Goal: Task Accomplishment & Management: Manage account settings

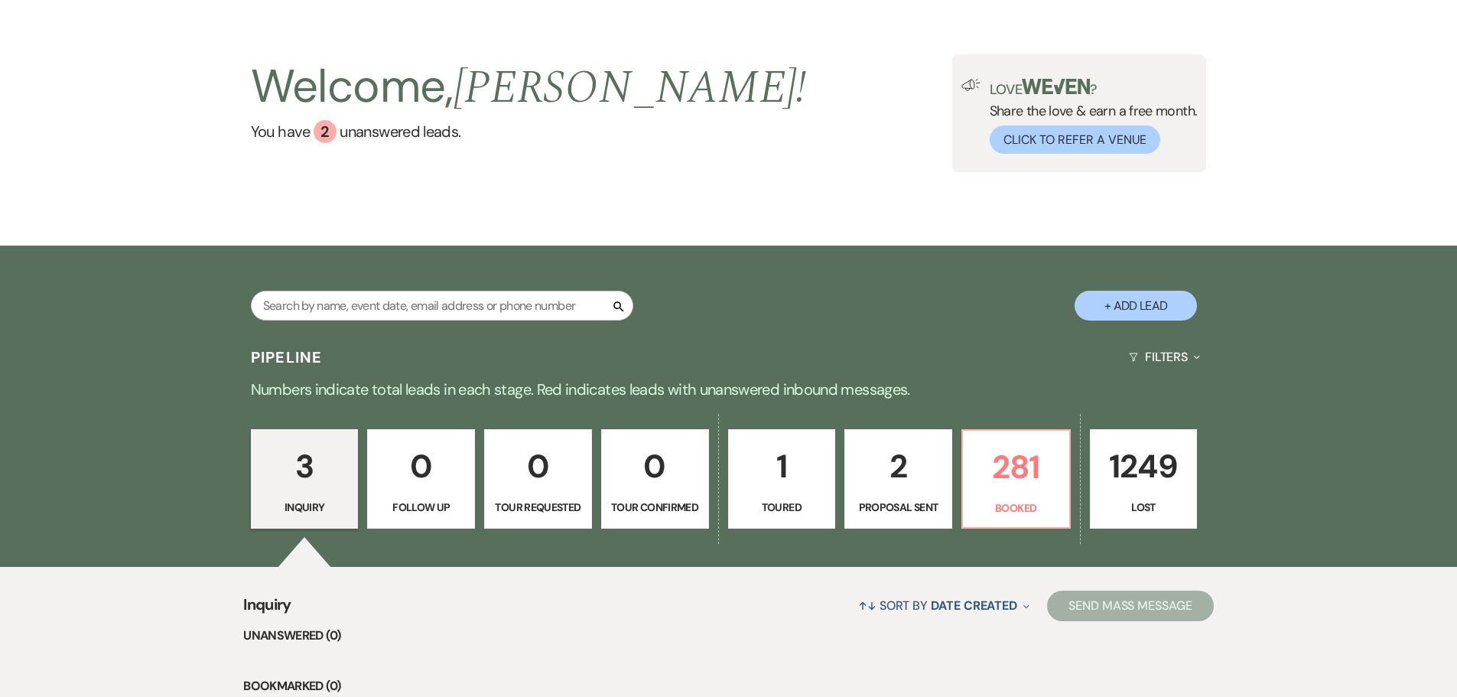
scroll to position [306, 0]
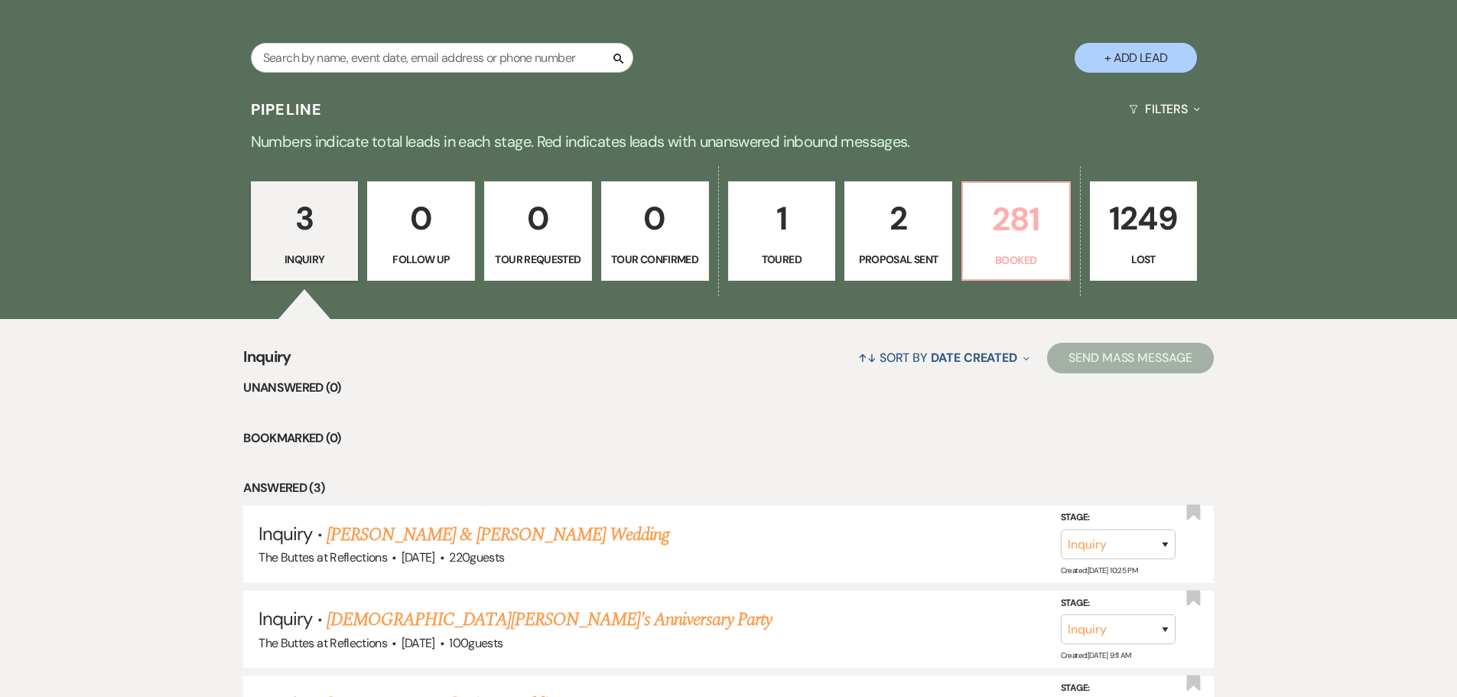
click at [1015, 225] on p "281" at bounding box center [1016, 218] width 88 height 51
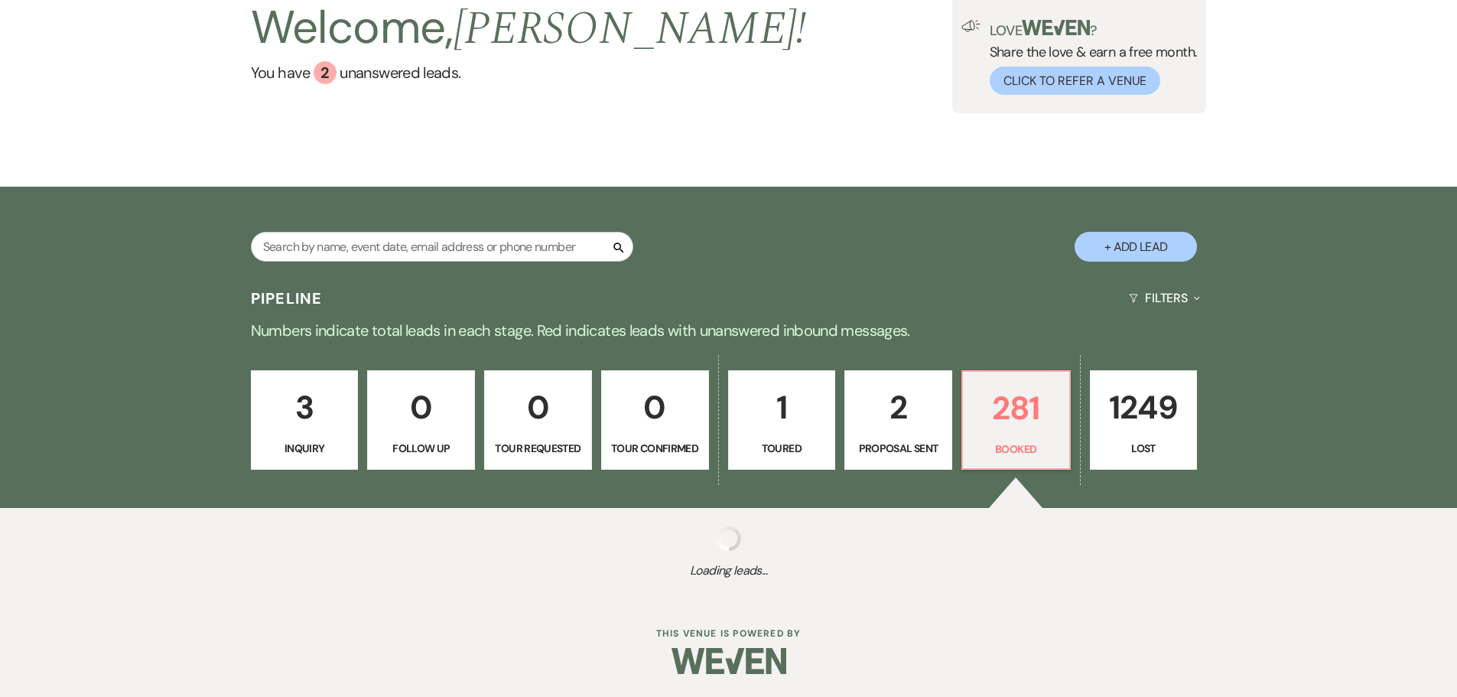
scroll to position [117, 0]
click at [1015, 225] on div "Search + Add Lead" at bounding box center [728, 234] width 1101 height 80
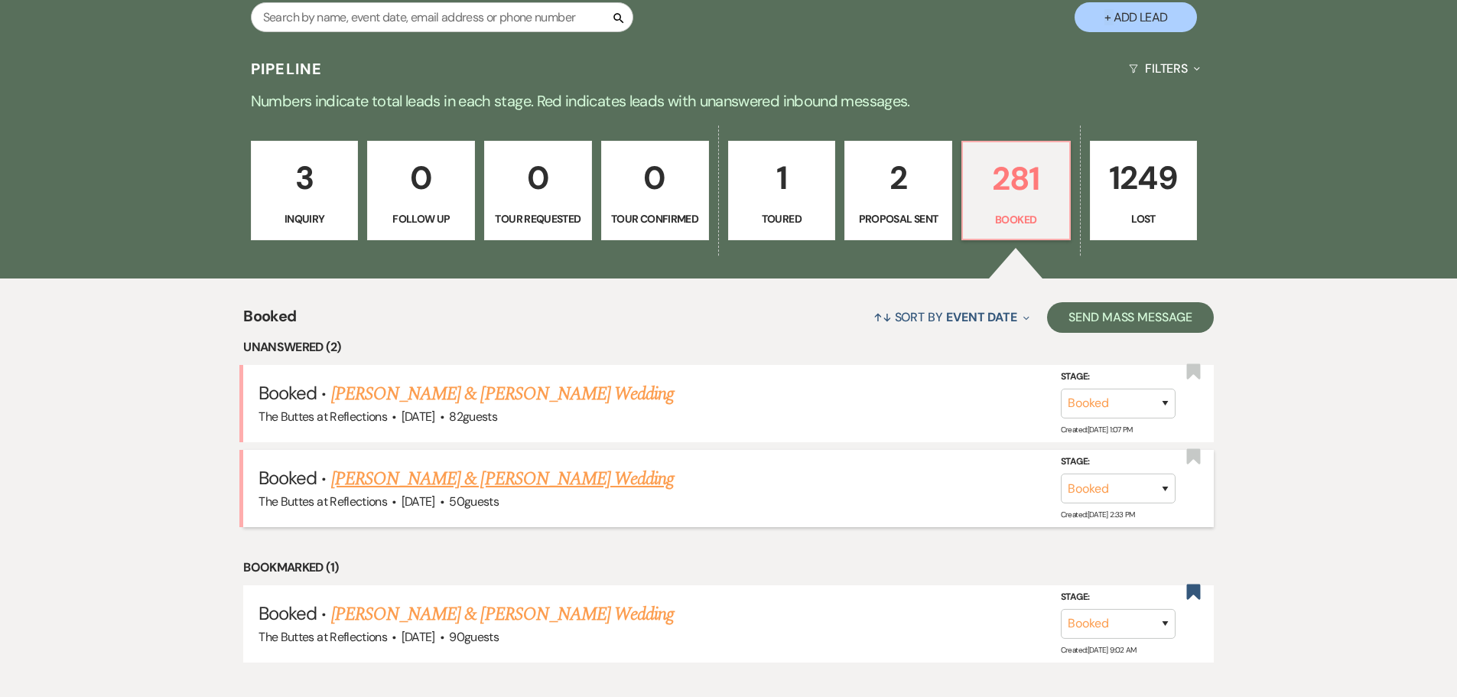
scroll to position [382, 0]
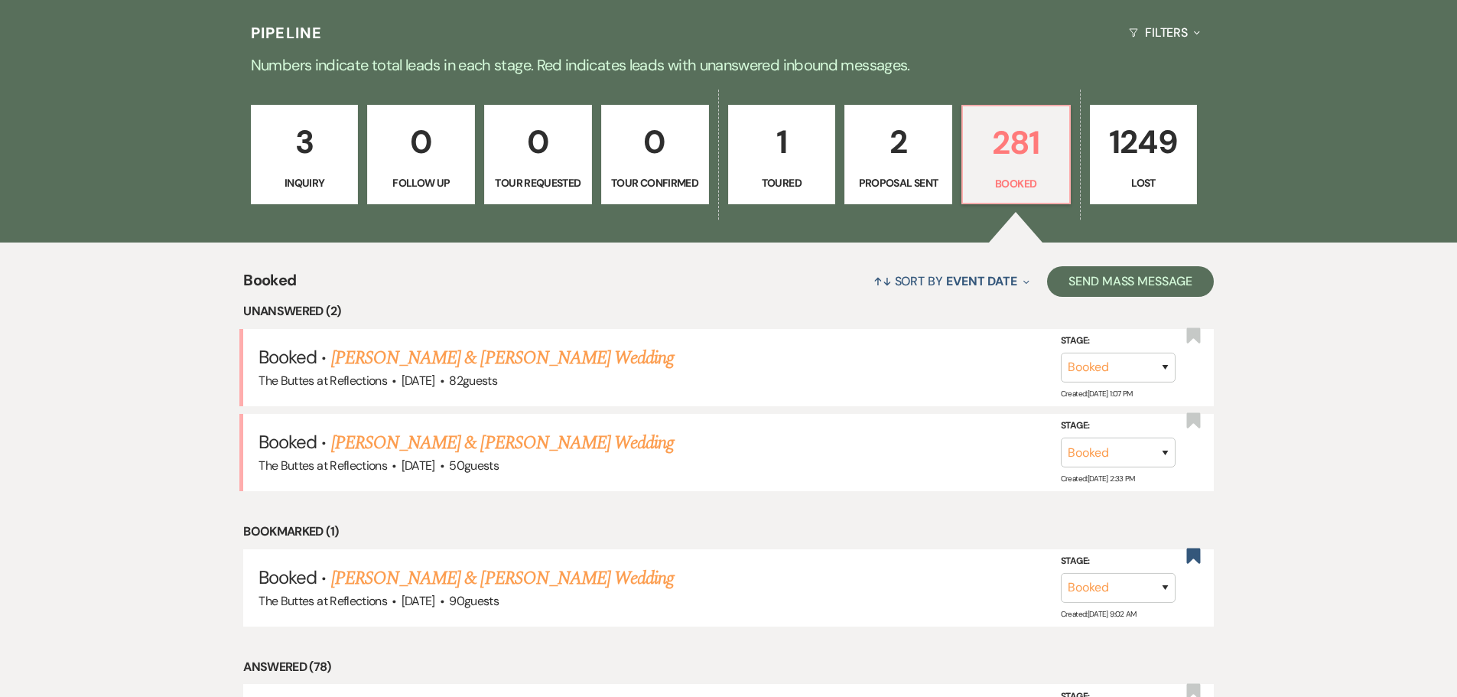
click at [437, 359] on link "[PERSON_NAME] & [PERSON_NAME] Wedding" at bounding box center [502, 358] width 343 height 28
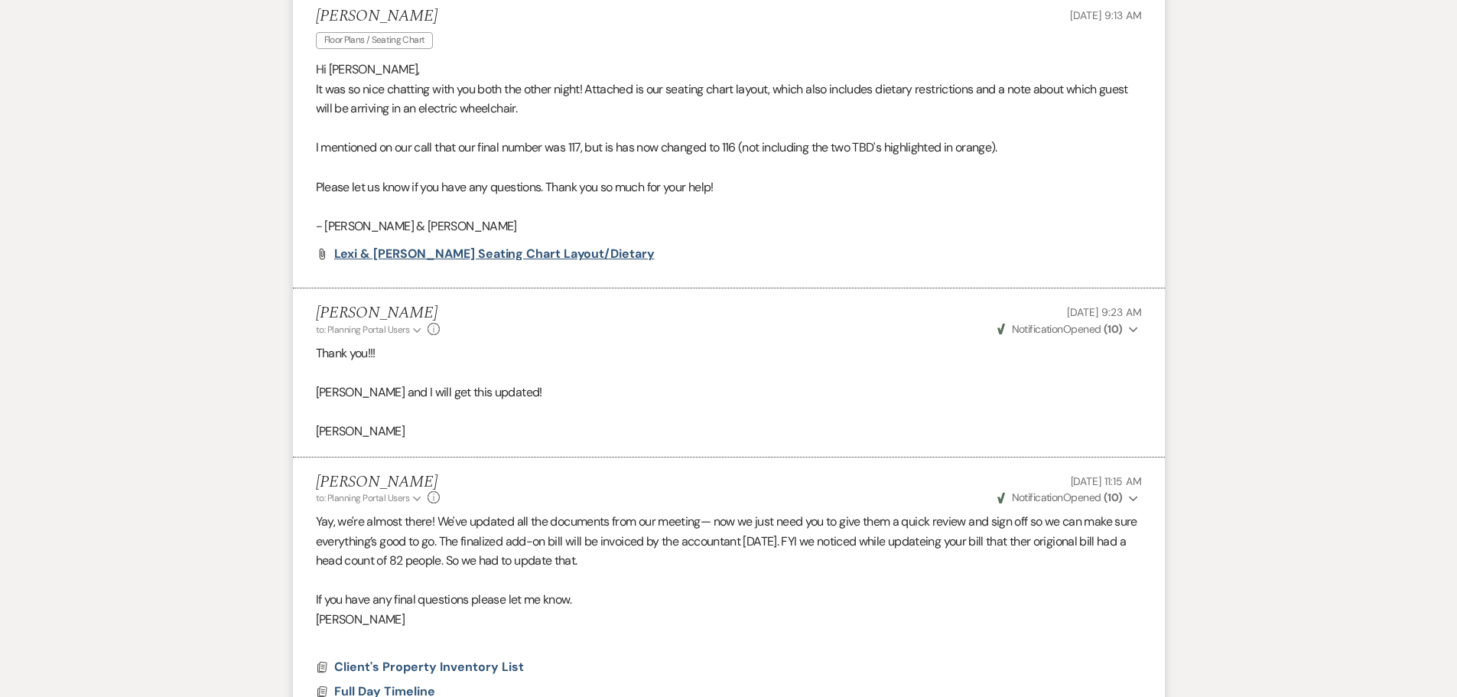
scroll to position [2982, 0]
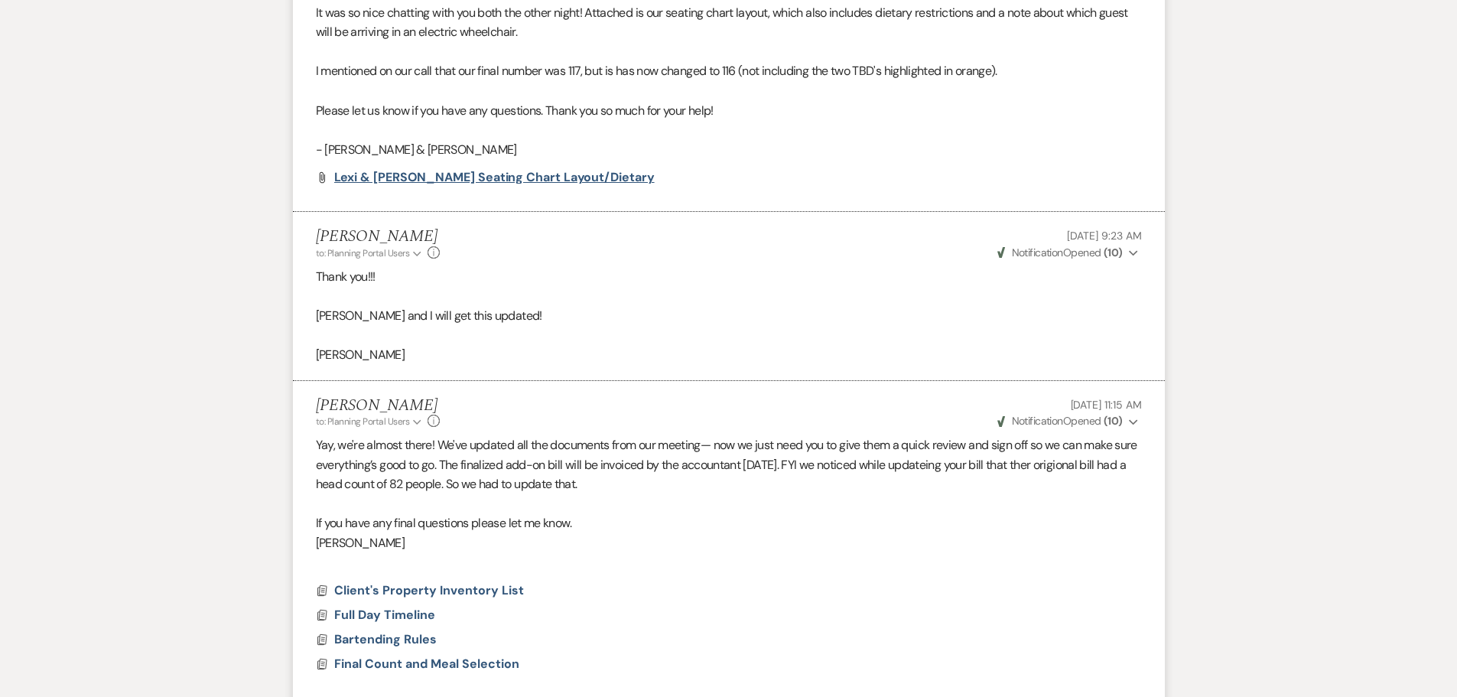
click at [425, 177] on span "Lexi & [PERSON_NAME] seating chart layout/dietary" at bounding box center [494, 177] width 320 height 16
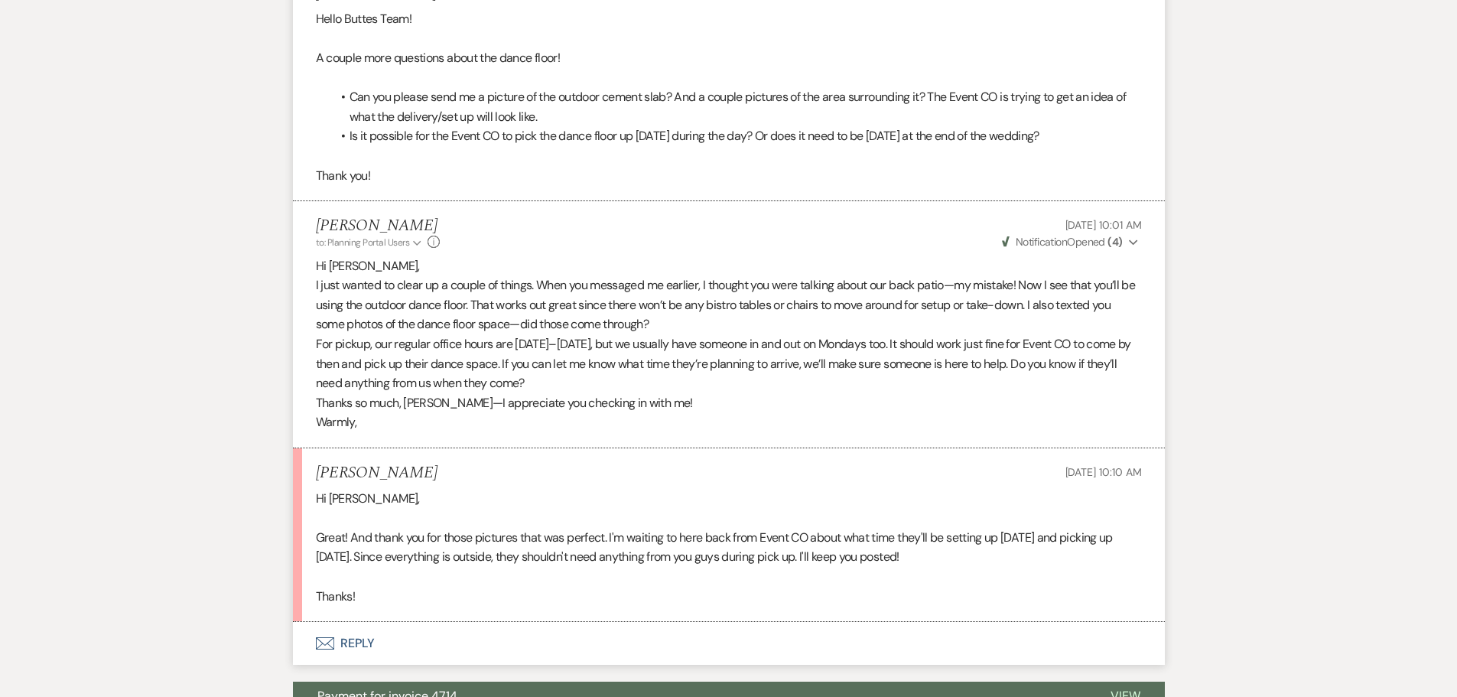
scroll to position [6041, 0]
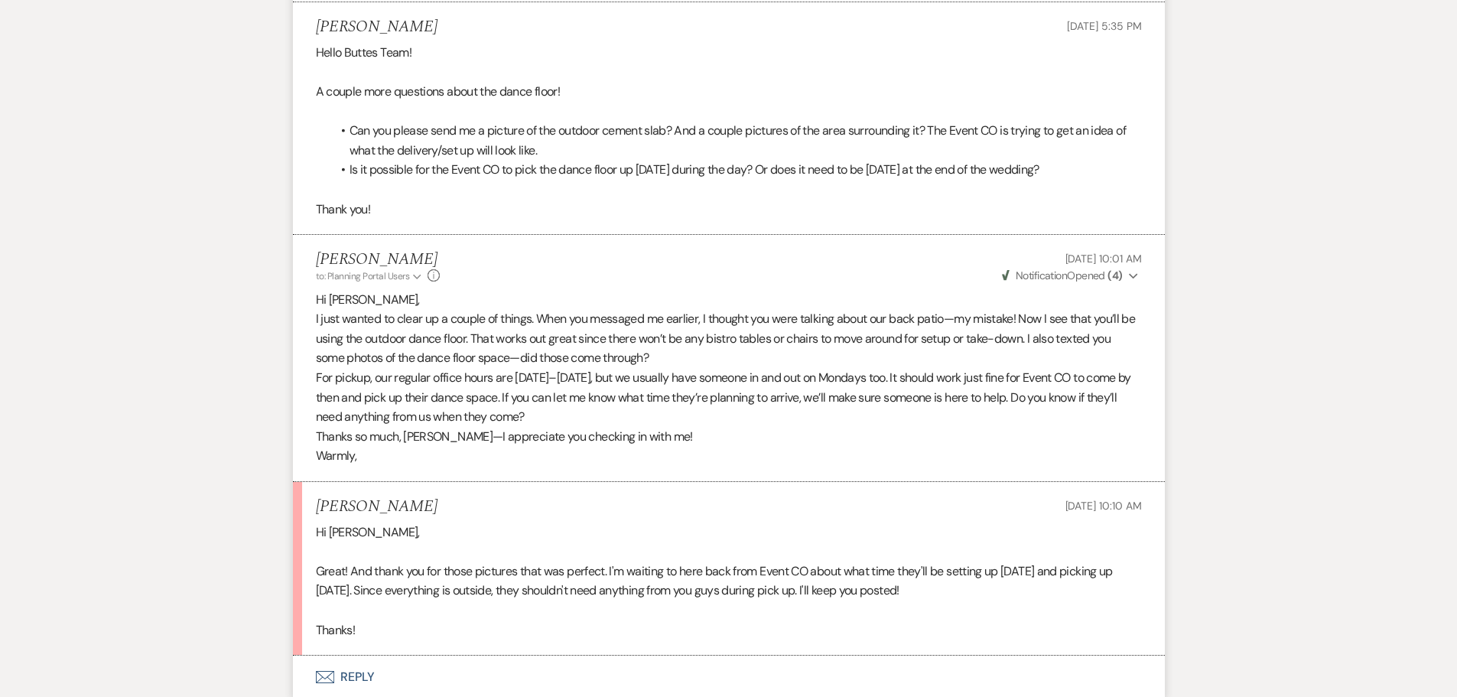
click at [678, 335] on p "I just wanted to clear up a couple of things. When you messaged me earlier, I t…" at bounding box center [729, 338] width 826 height 59
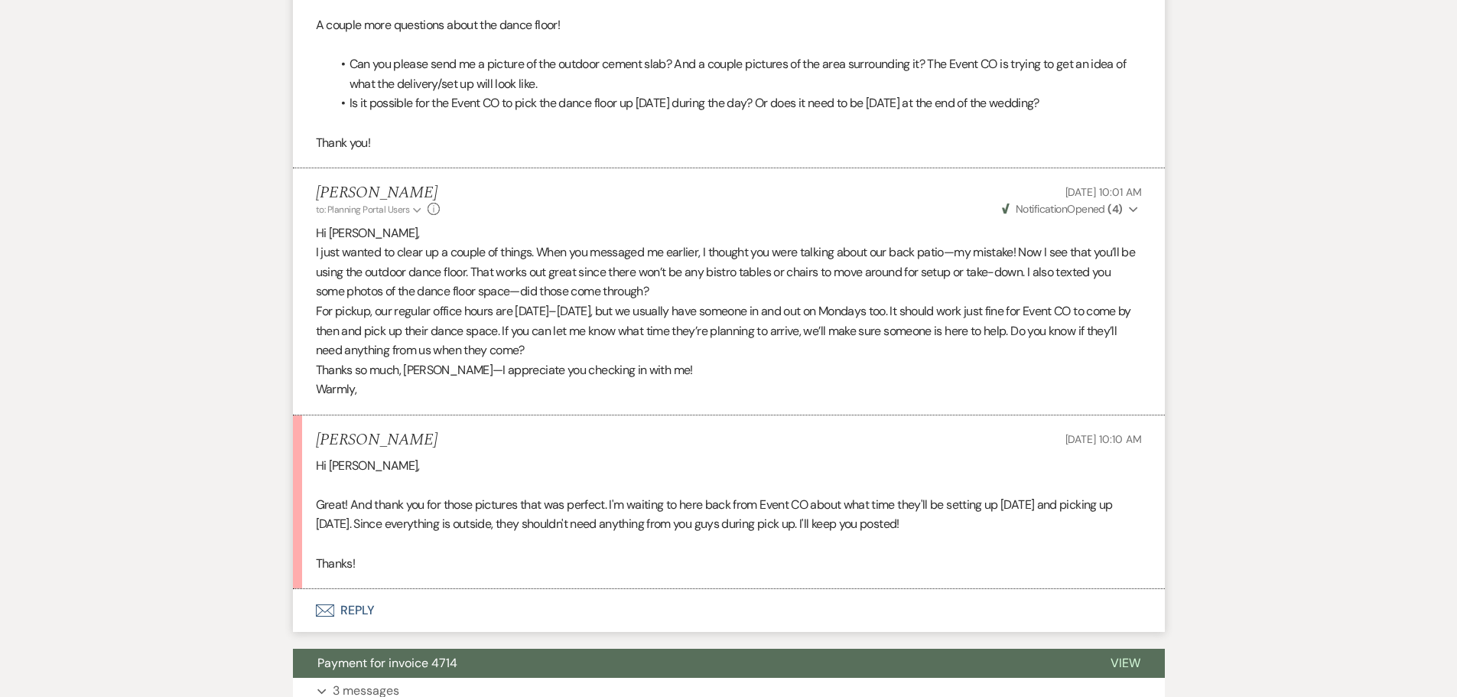
scroll to position [6193, 0]
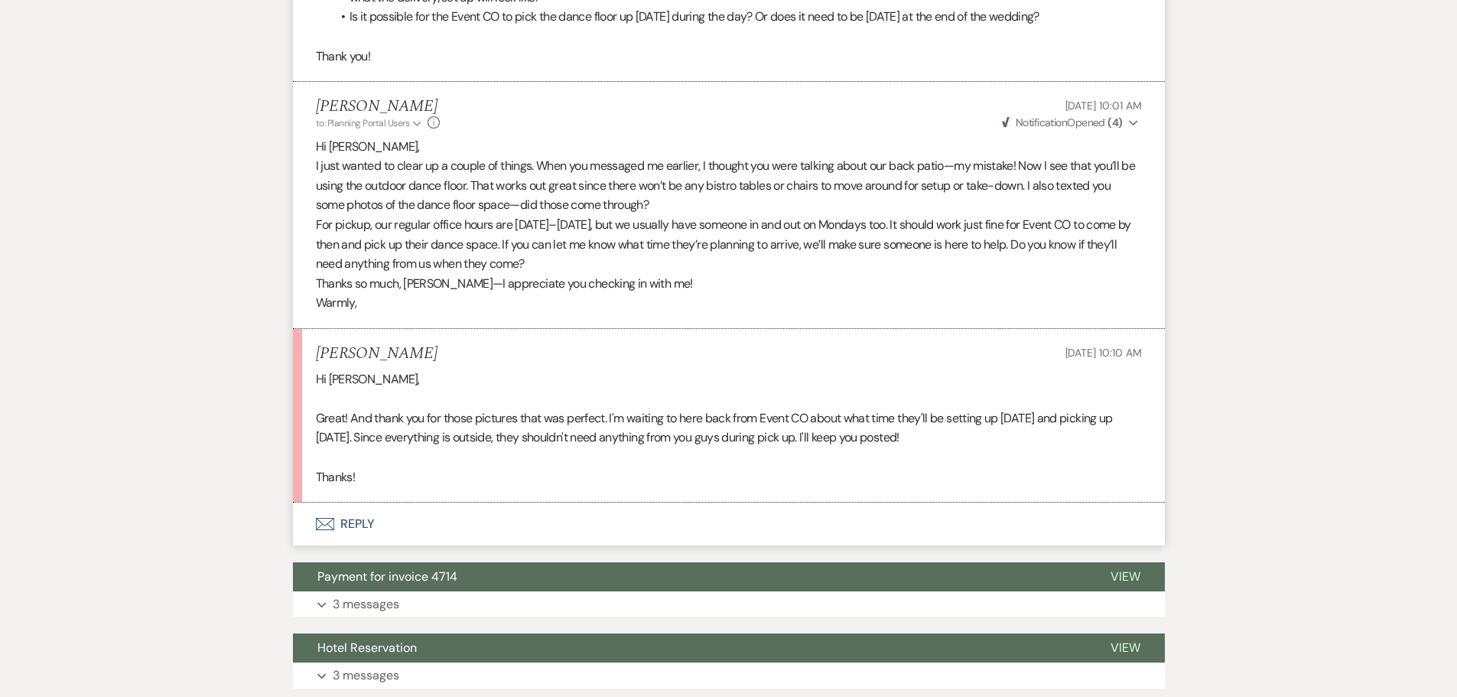
click at [404, 344] on div "[PERSON_NAME] [DATE] 10:10 AM" at bounding box center [729, 353] width 826 height 19
click at [697, 467] on p "Thanks!" at bounding box center [729, 477] width 826 height 20
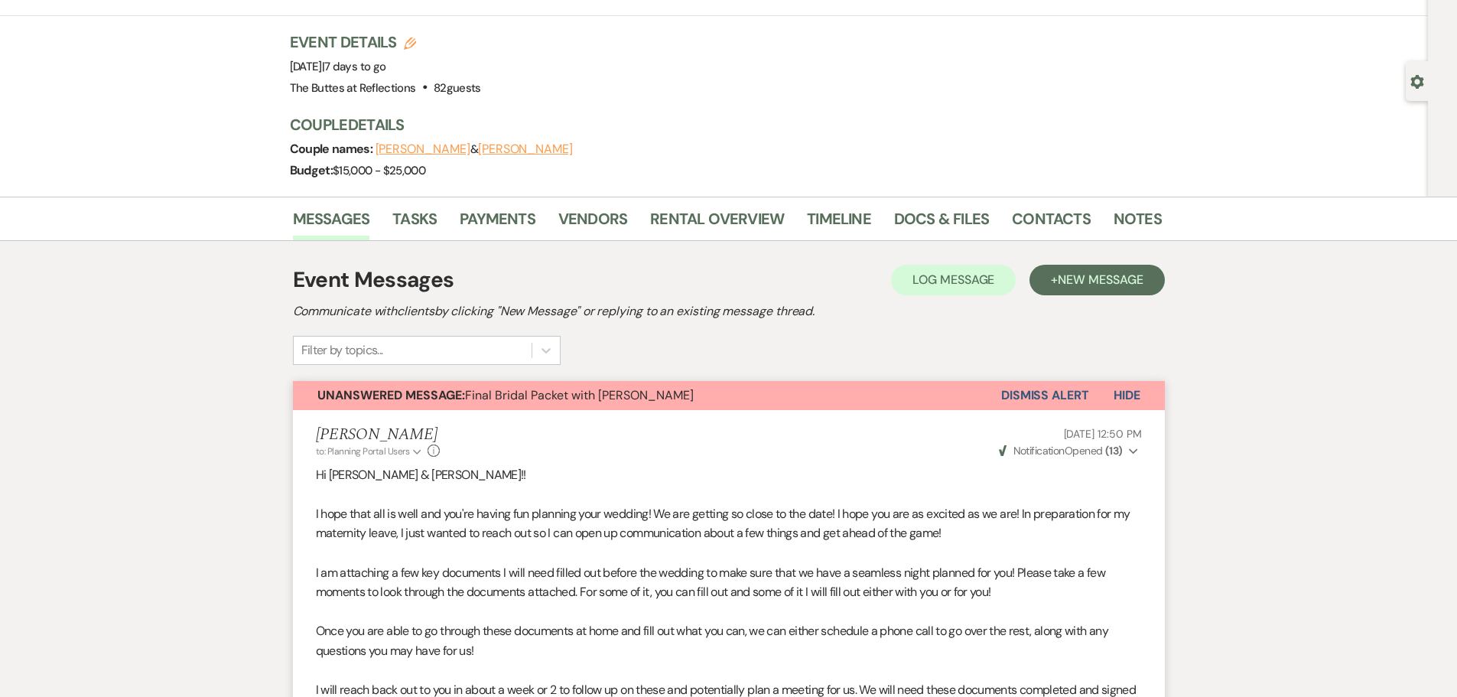
scroll to position [0, 0]
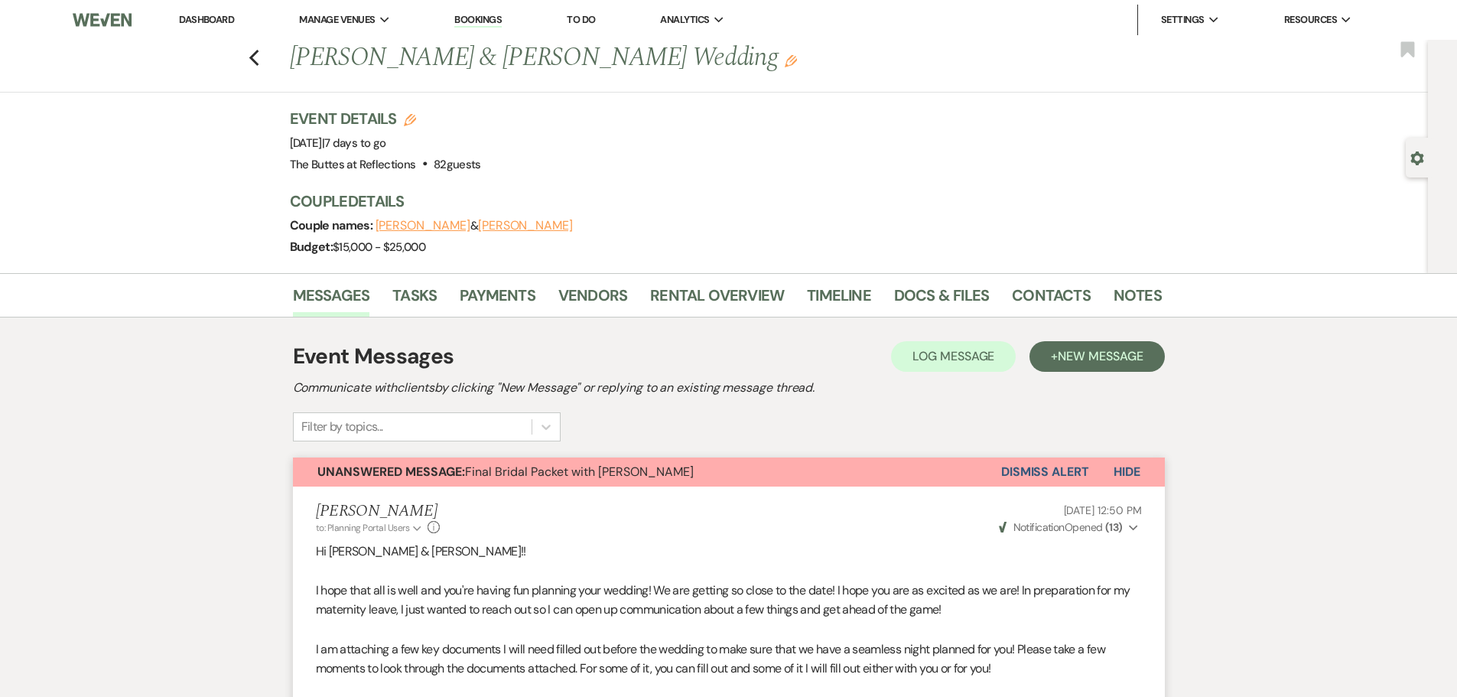
click at [96, 21] on img at bounding box center [102, 20] width 58 height 32
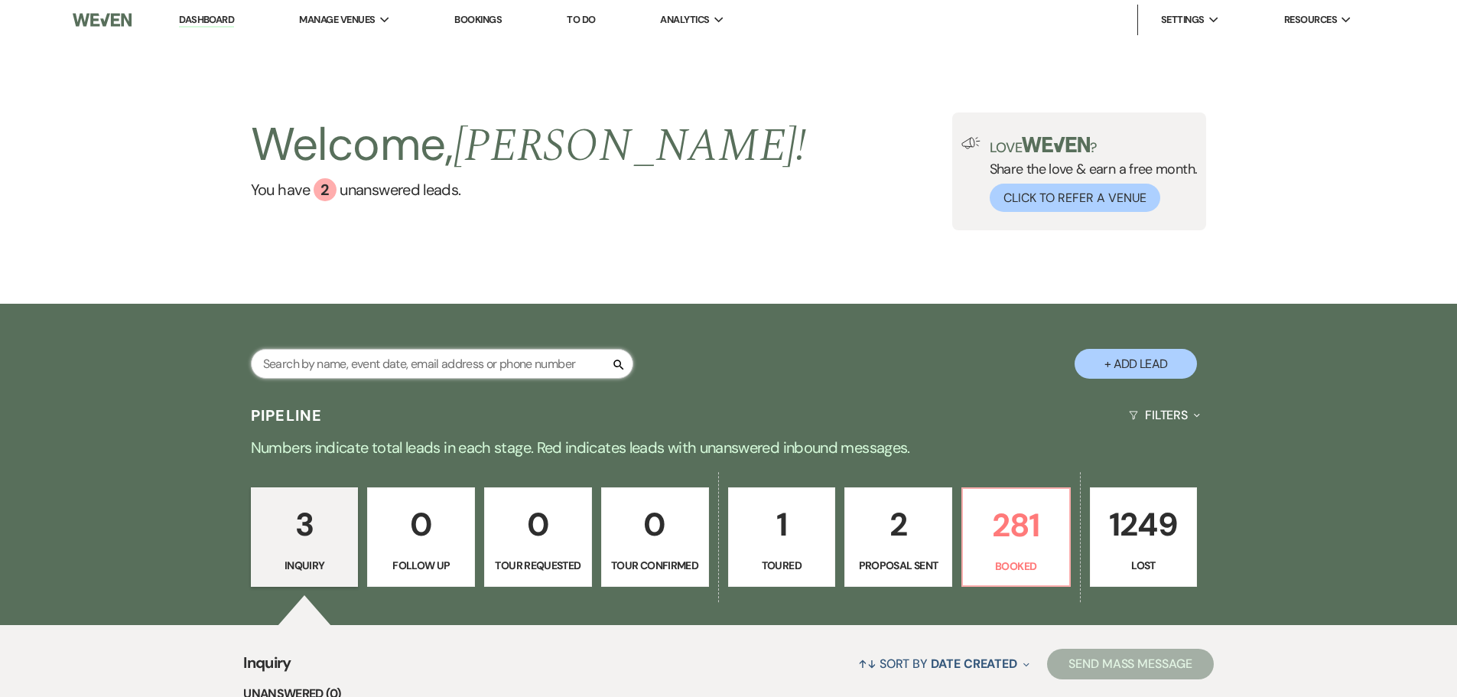
click at [279, 359] on input "text" at bounding box center [442, 364] width 382 height 30
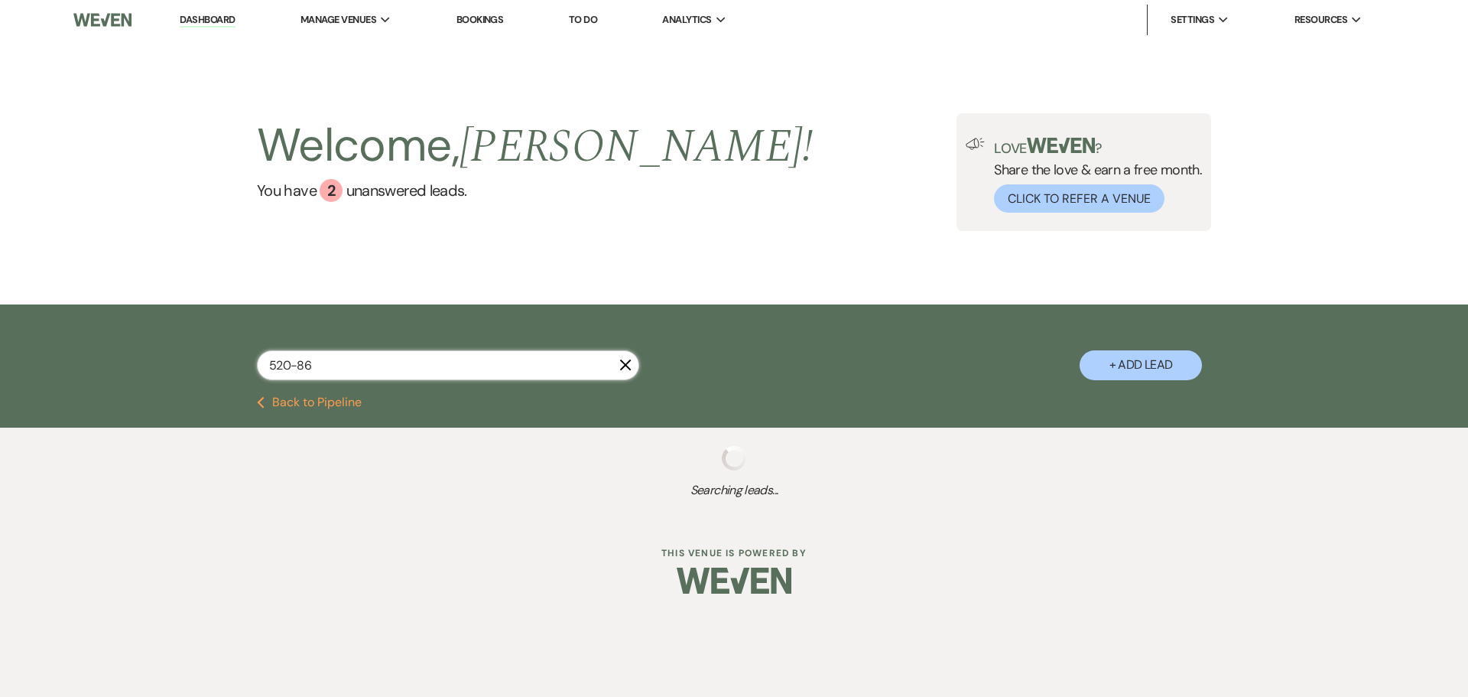
type input "520-869"
select select "8"
select select "6"
select select "8"
select select "5"
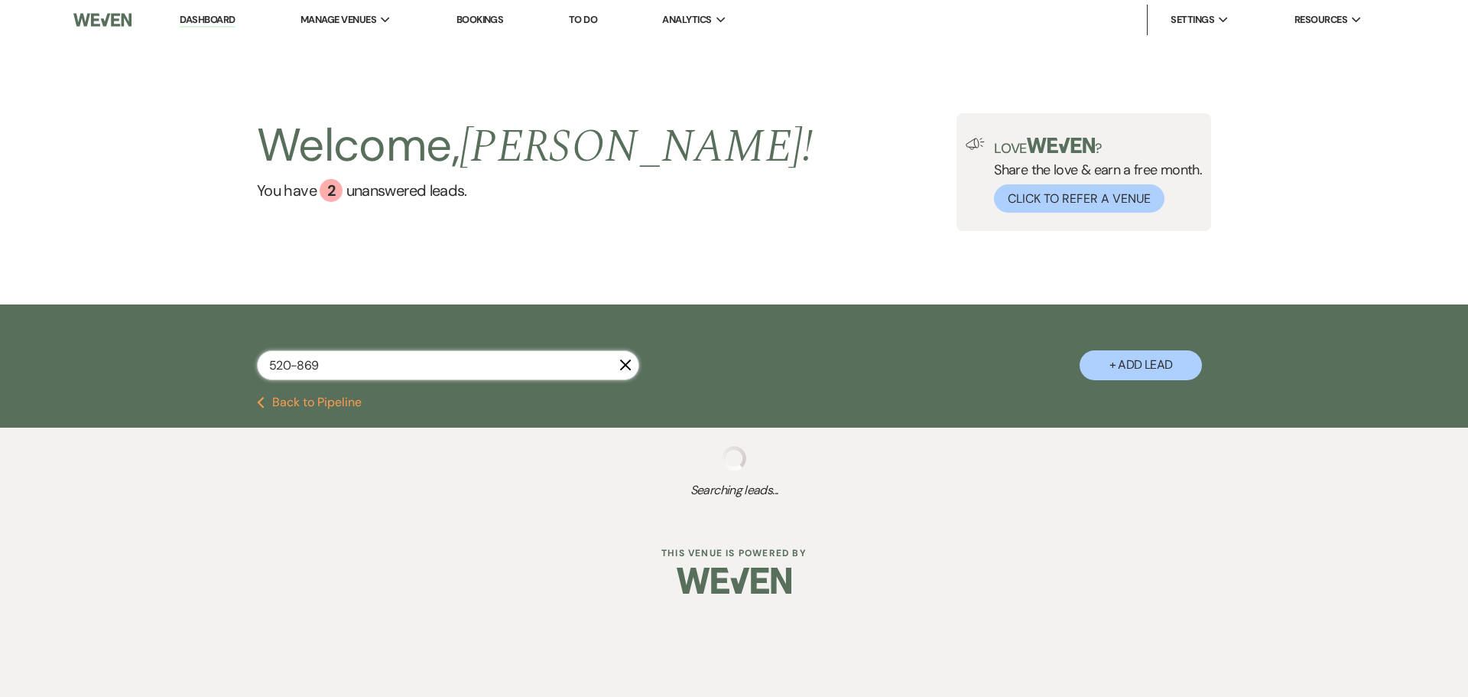
select select "8"
select select "5"
select select "8"
select select "5"
select select "8"
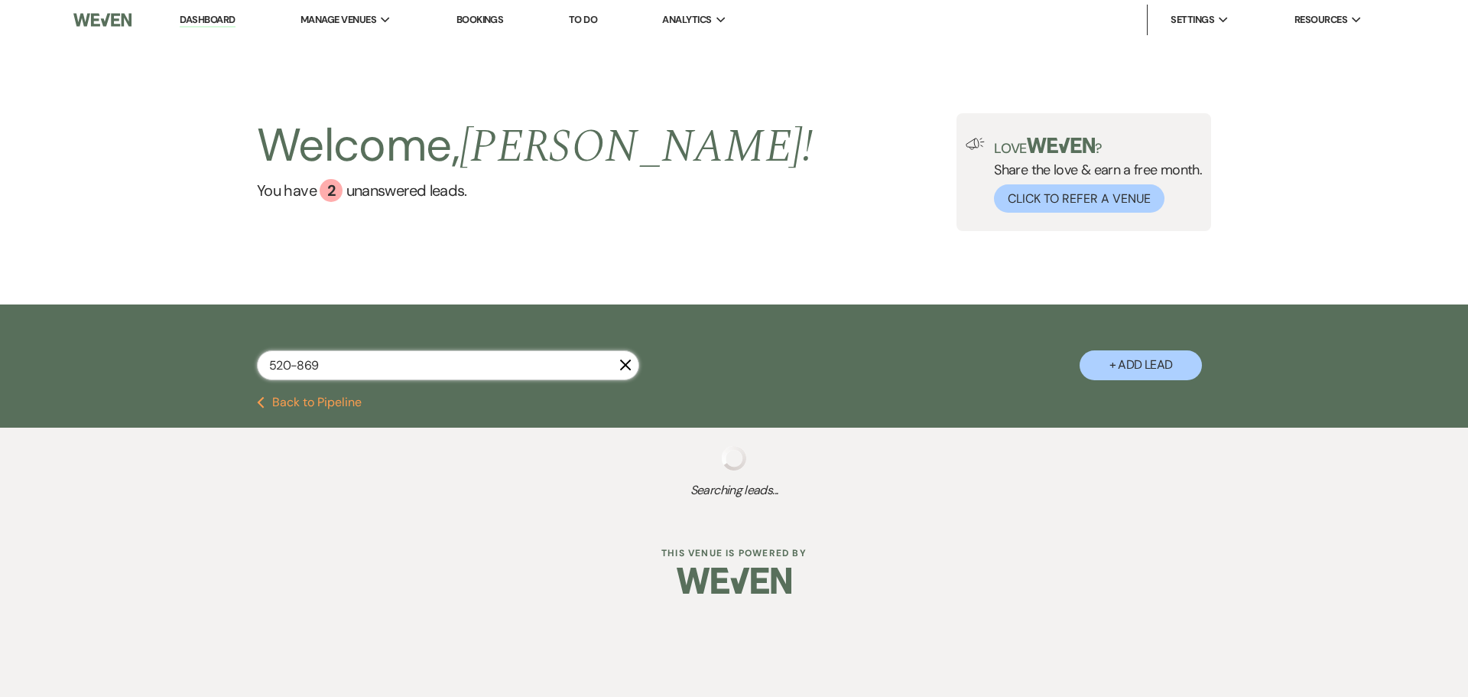
select select "5"
select select "8"
select select "5"
select select "8"
select select "5"
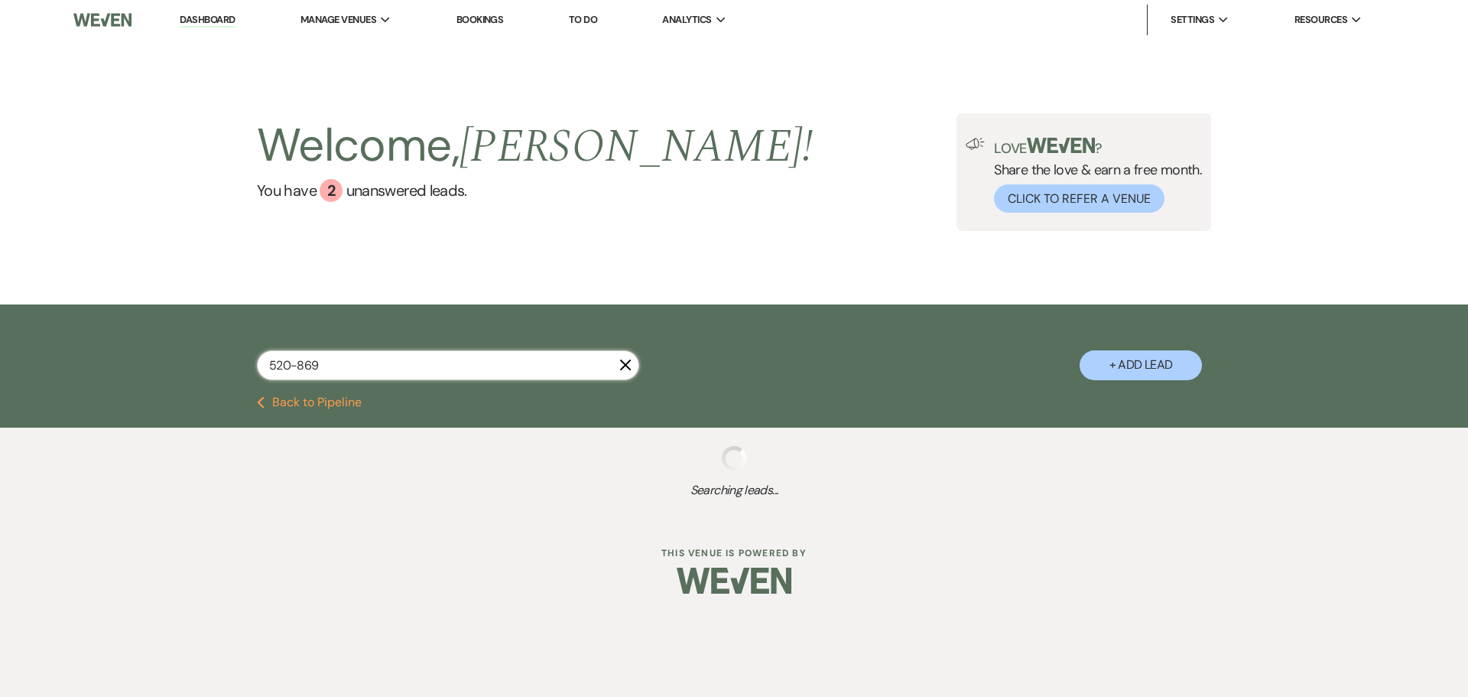
select select "8"
select select "5"
select select "8"
select select "5"
select select "8"
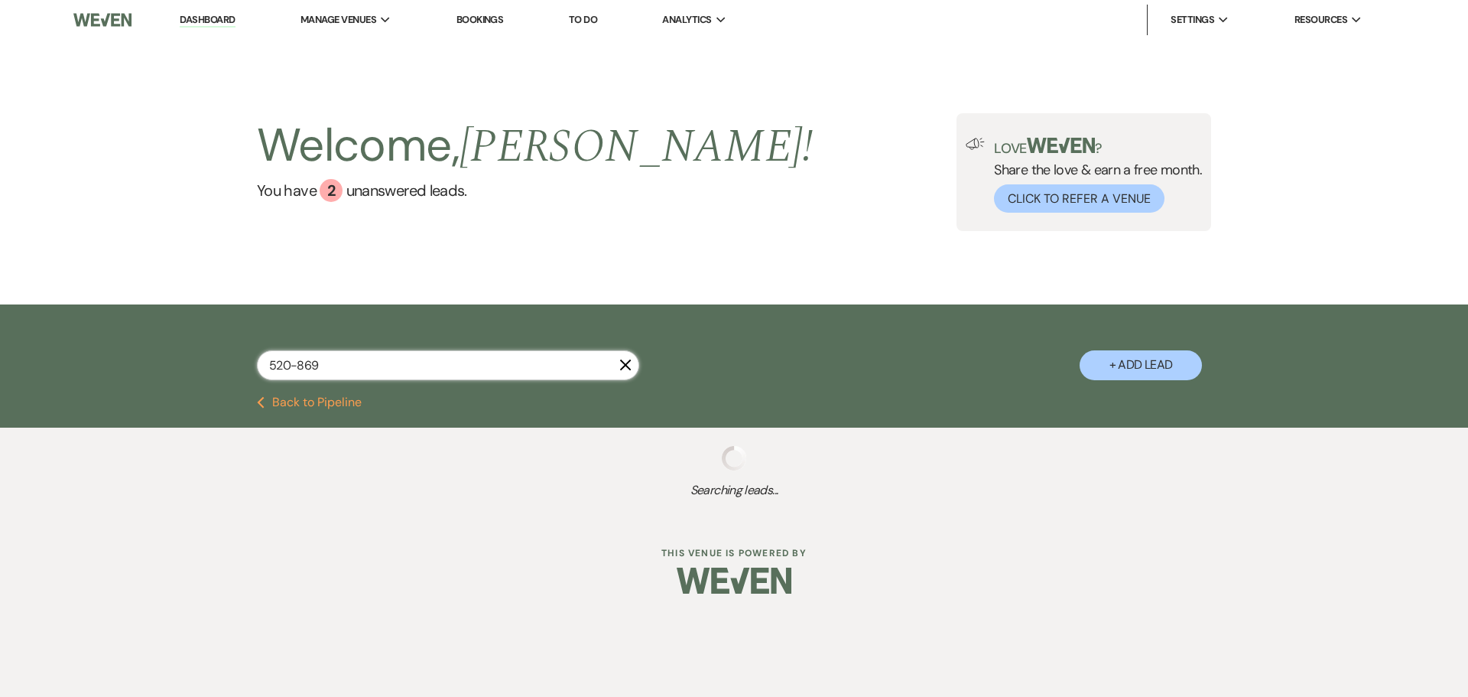
select select "5"
select select "8"
select select "3"
select select "8"
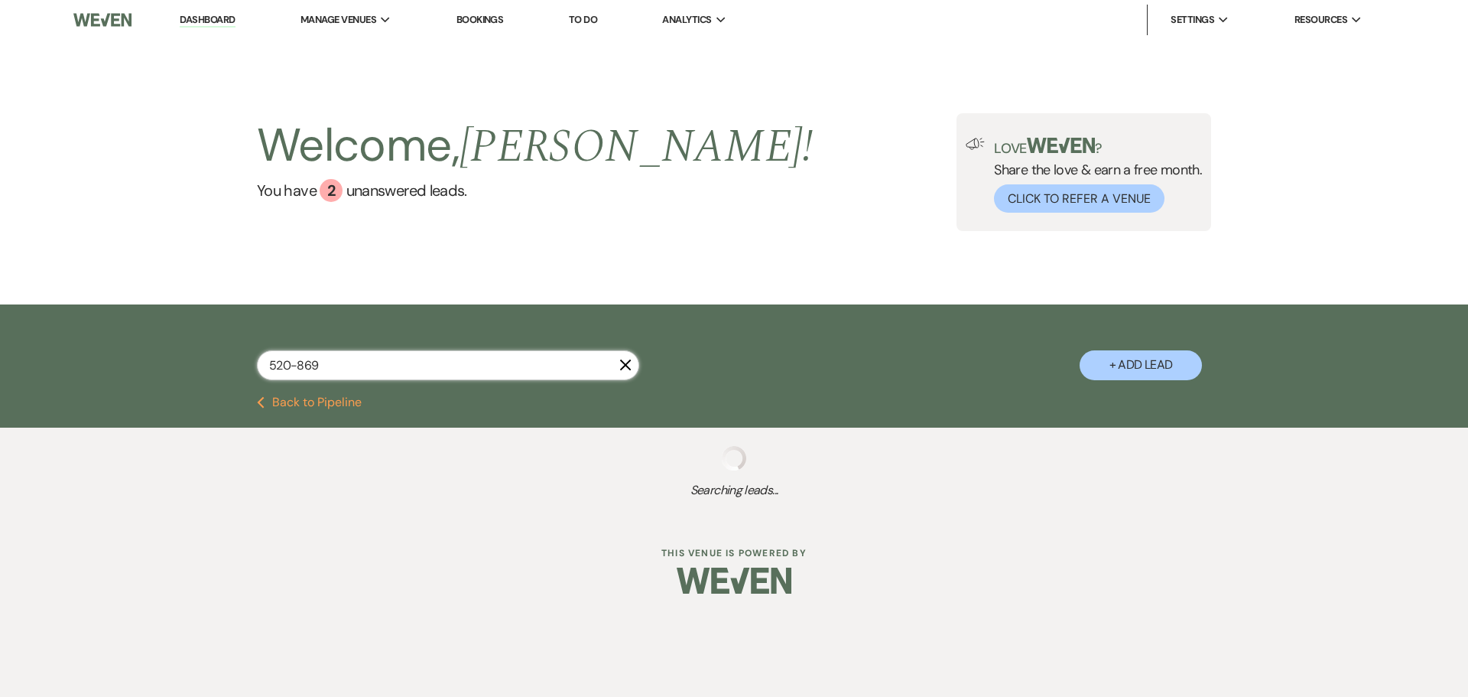
select select "4"
select select "8"
select select "5"
select select "8"
select select "5"
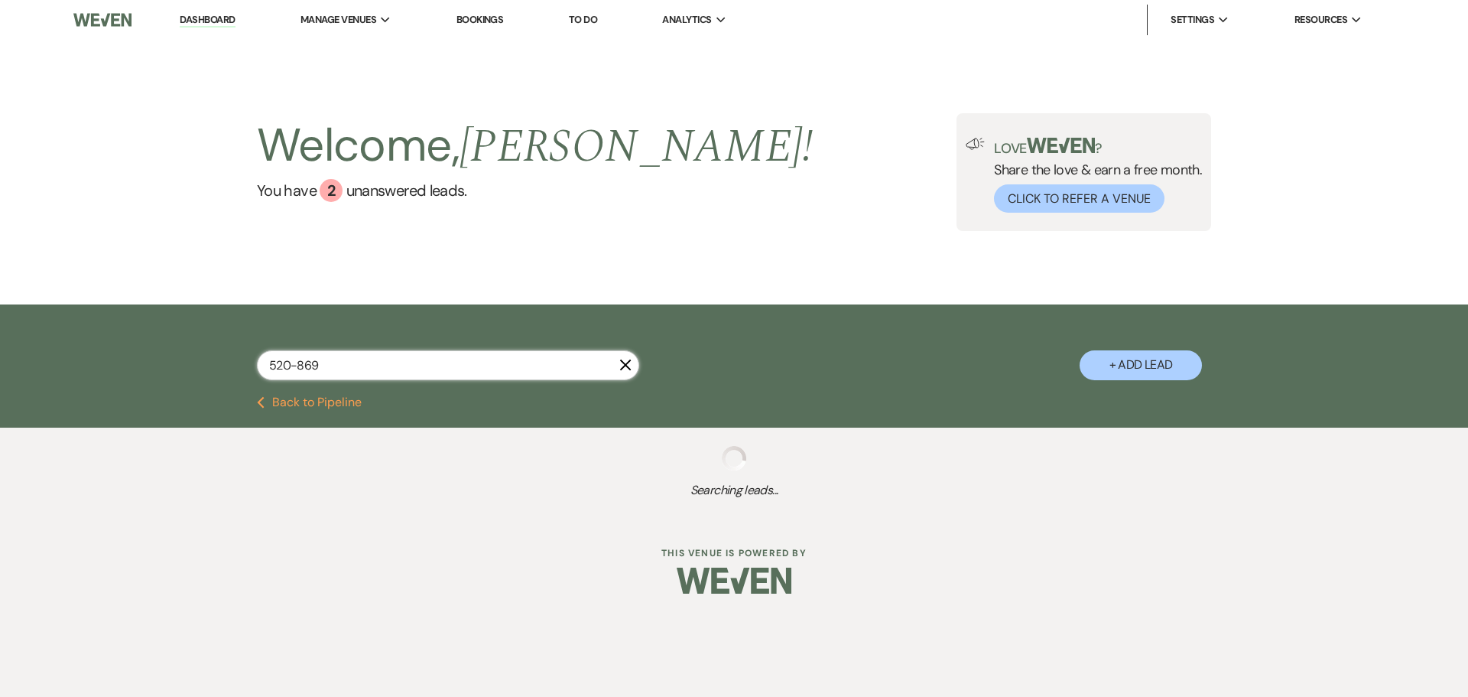
select select "8"
select select "5"
select select "8"
select select "7"
select select "8"
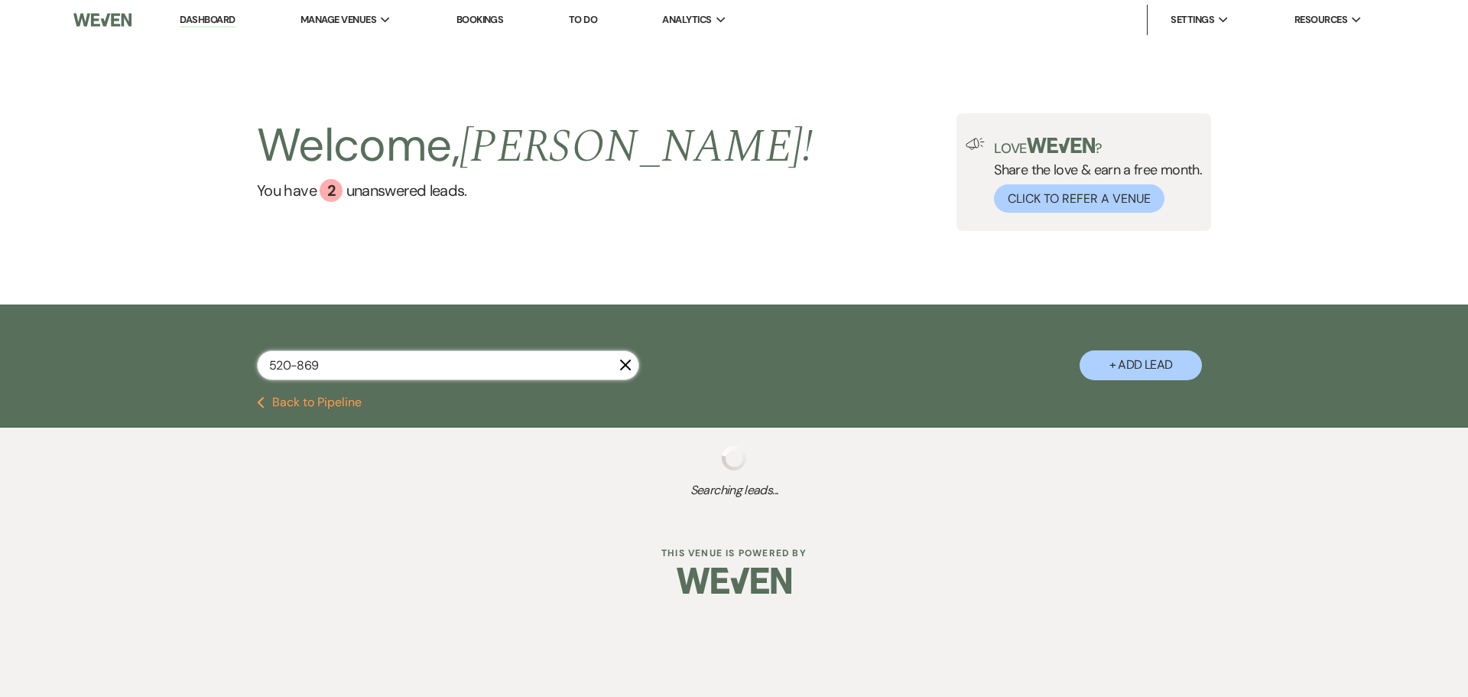
select select "5"
select select "8"
select select "6"
select select "8"
select select "10"
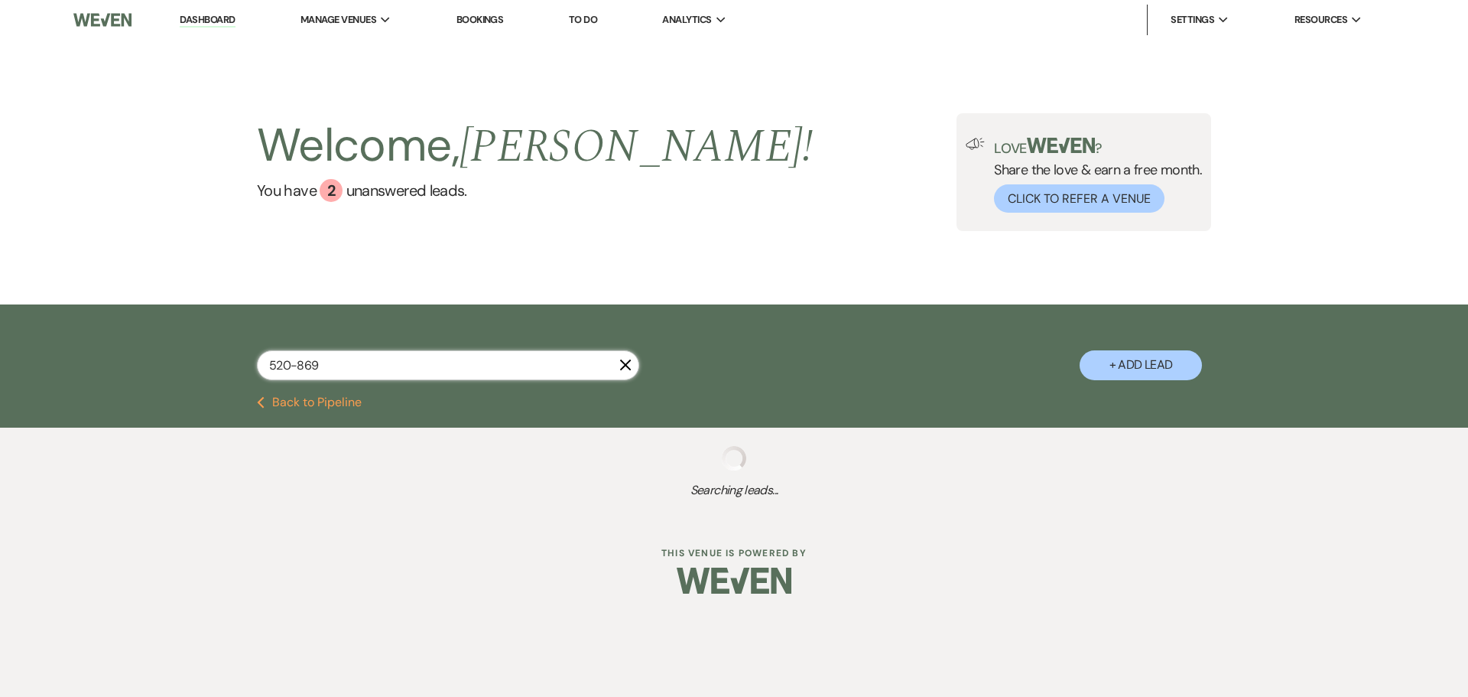
select select "8"
select select "5"
select select "8"
select select "6"
select select "8"
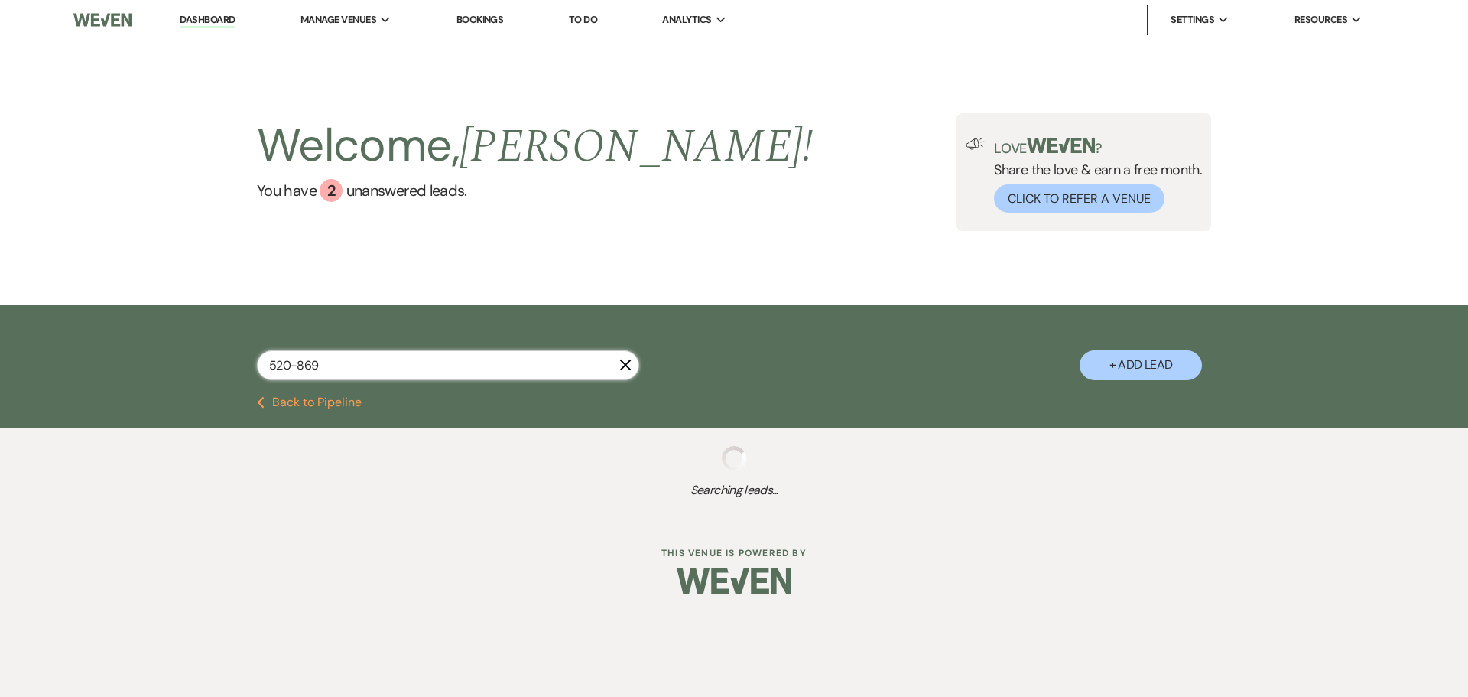
select select "6"
select select "8"
select select "2"
select select "8"
select select "5"
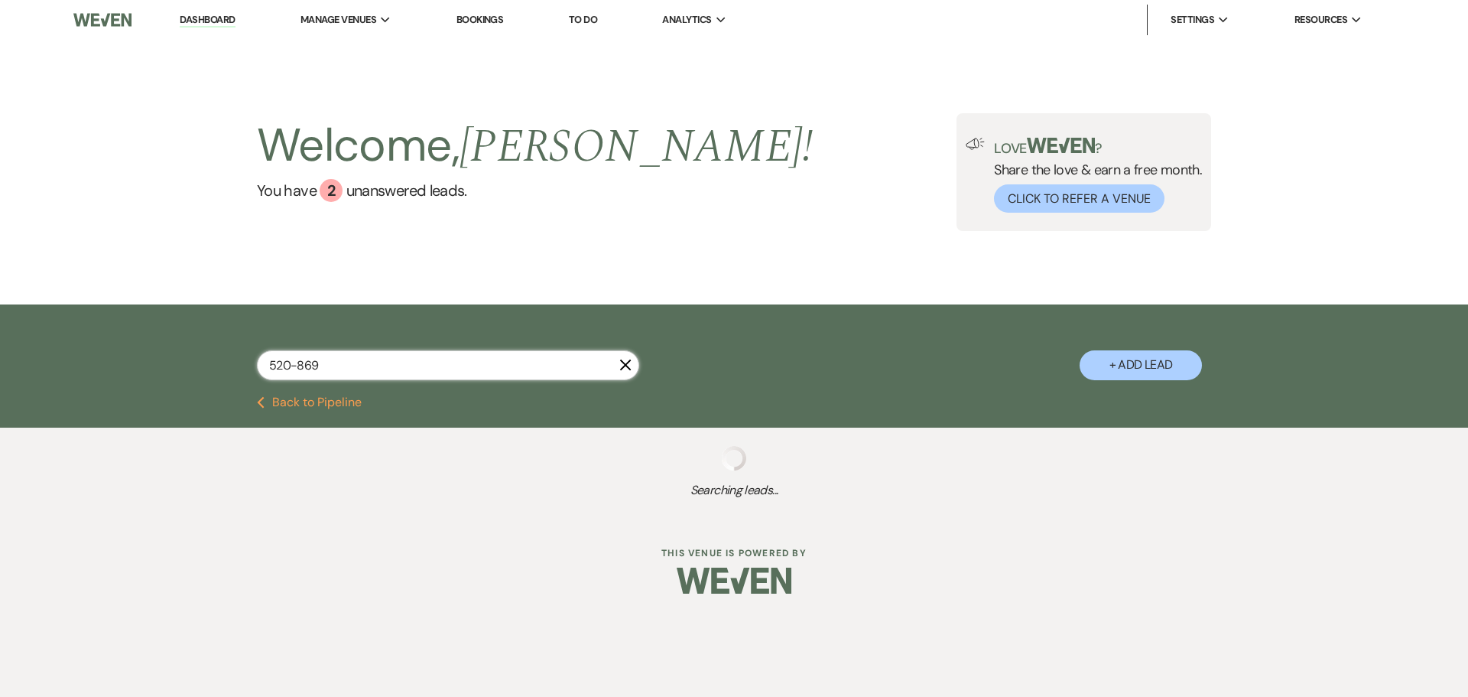
select select "8"
select select "5"
select select "8"
select select "5"
select select "8"
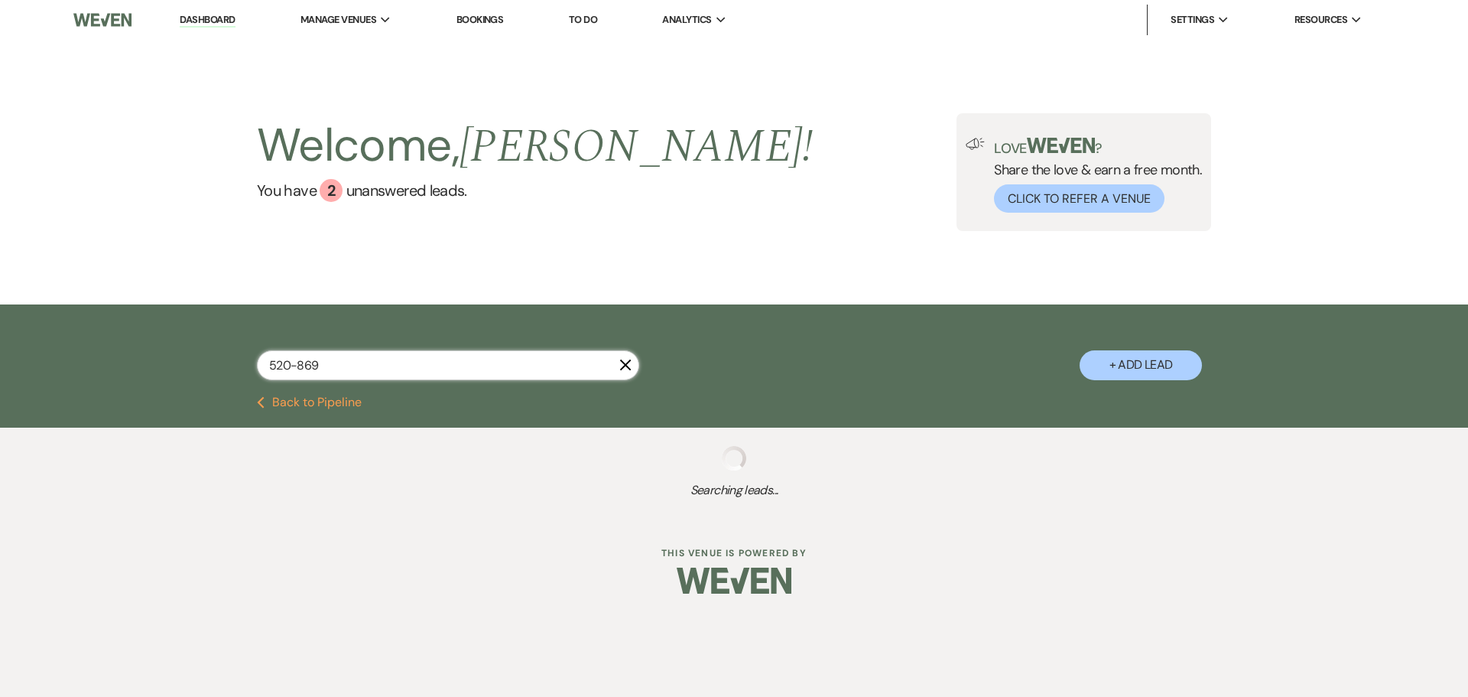
select select "10"
select select "8"
select select "6"
select select "8"
select select "5"
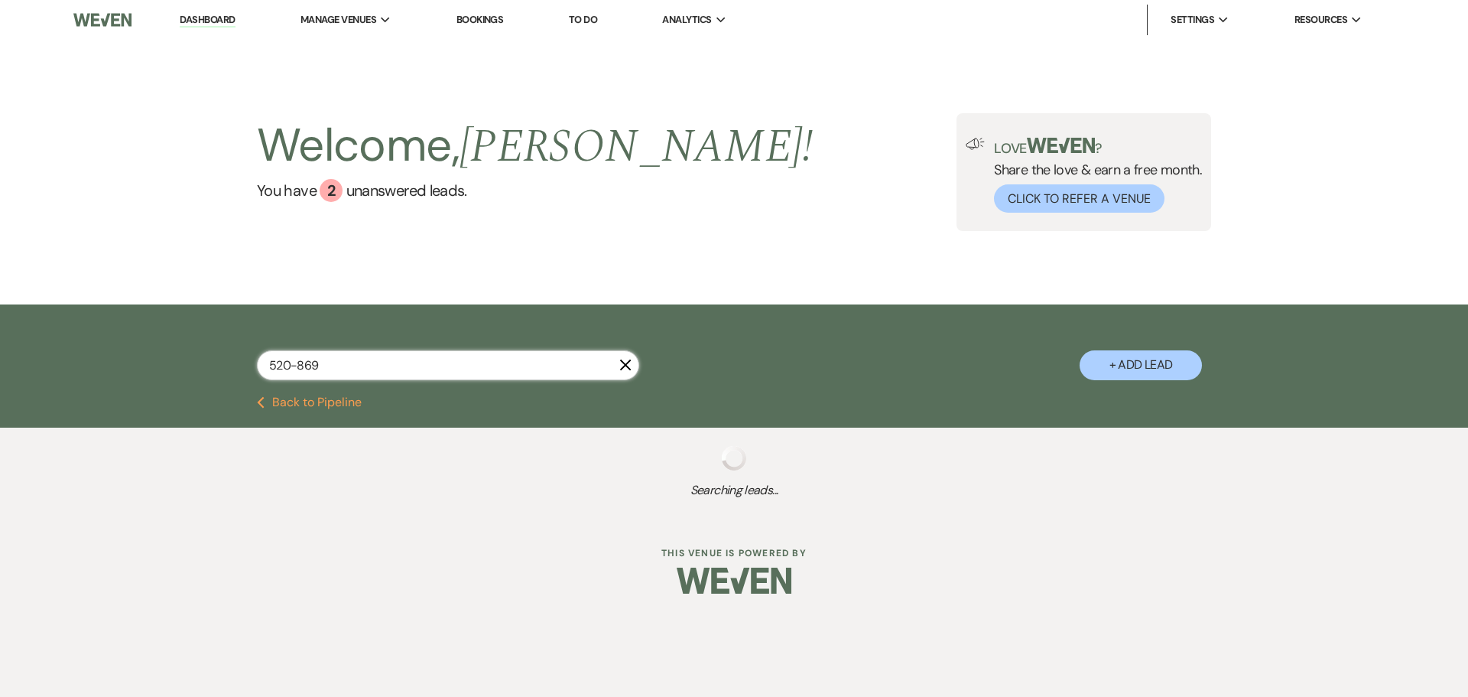
select select "8"
select select "5"
select select "8"
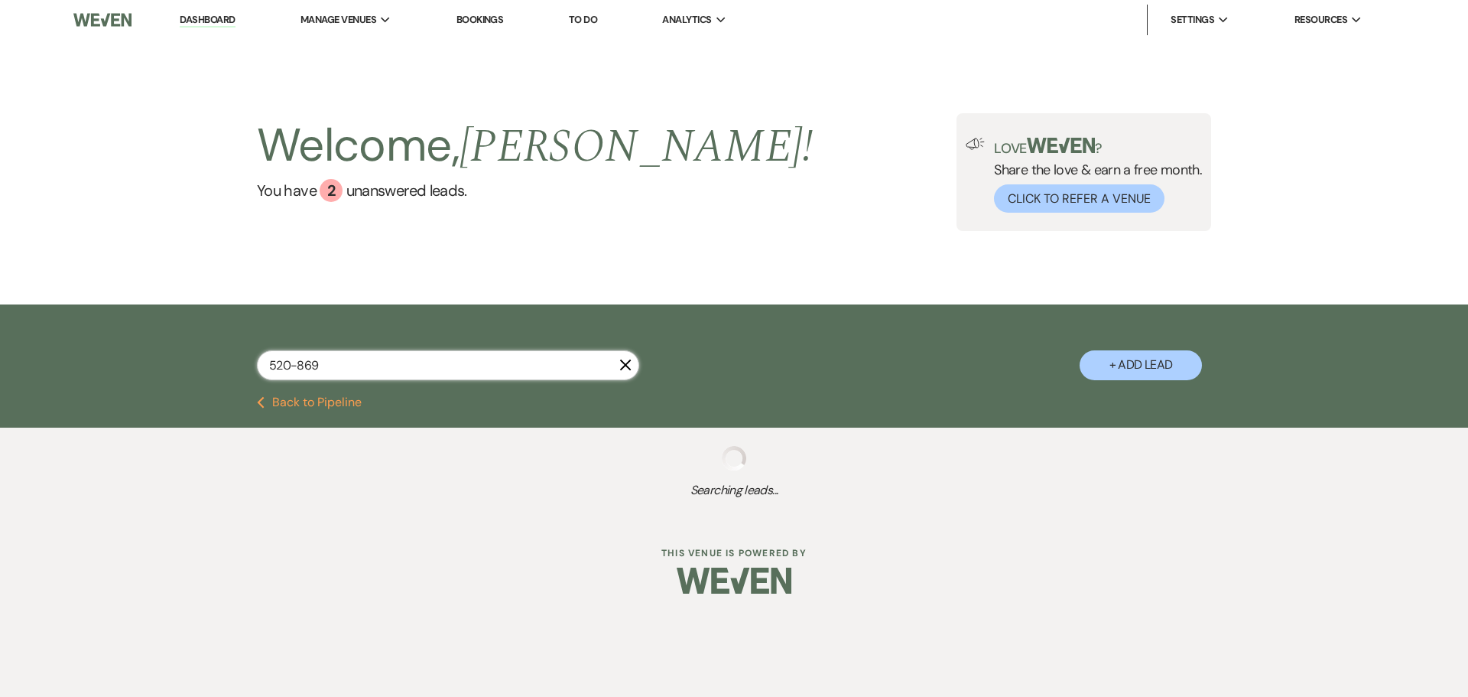
select select "5"
select select "8"
select select "5"
select select "8"
select select "5"
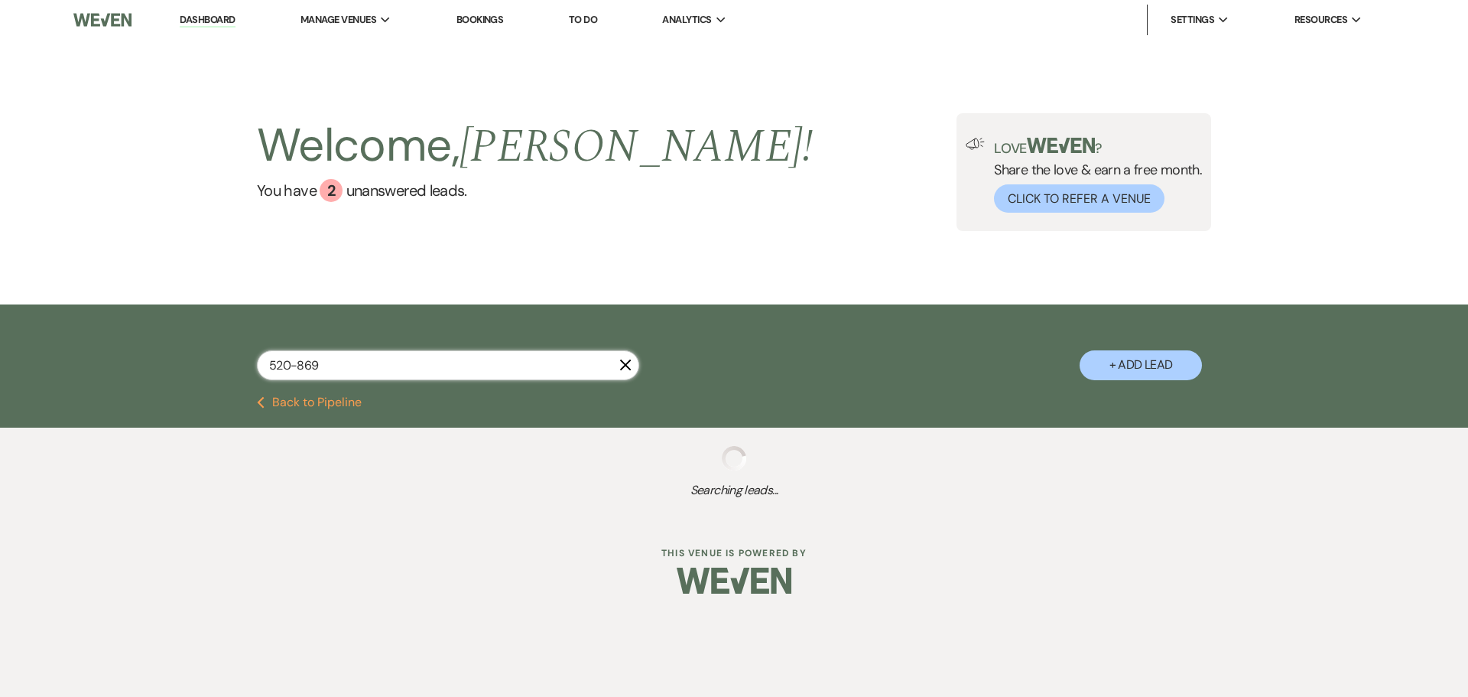
select select "8"
select select "5"
select select "8"
select select "5"
select select "8"
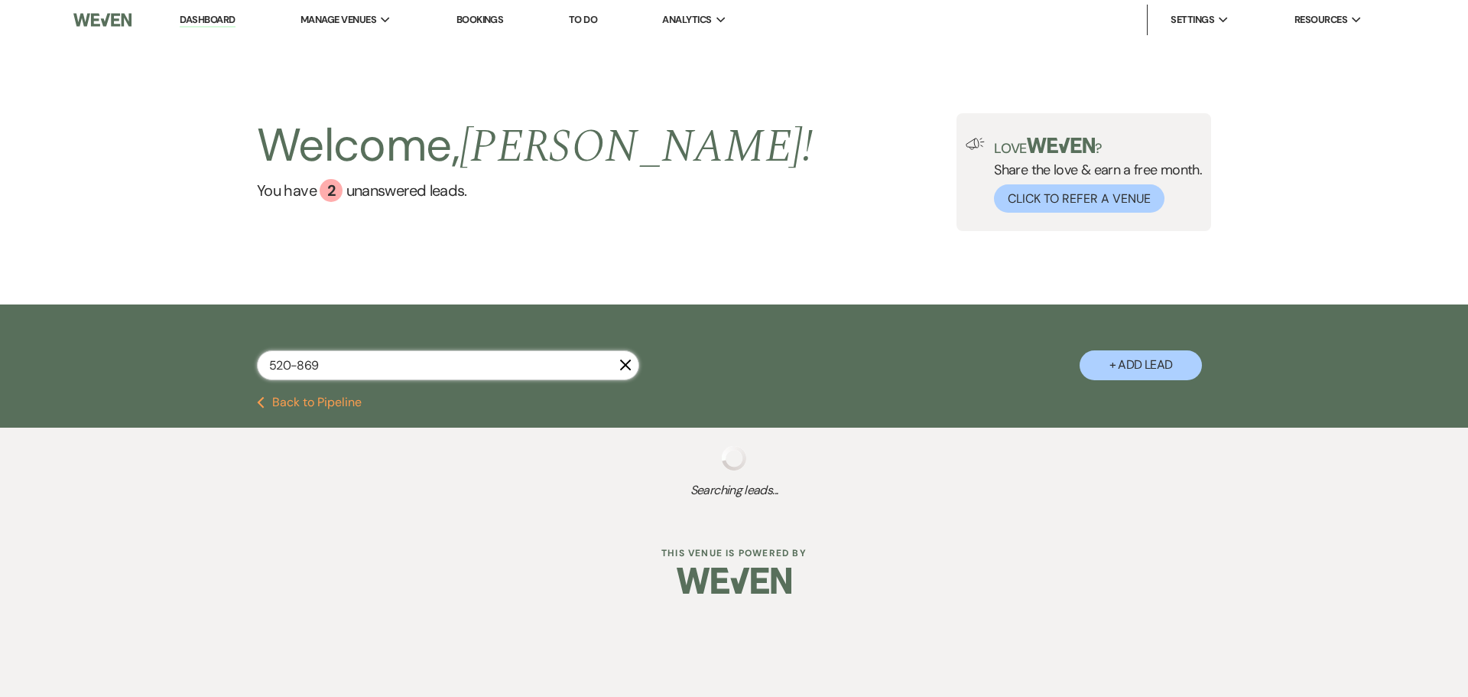
select select "5"
select select "8"
select select "5"
select select "8"
select select "5"
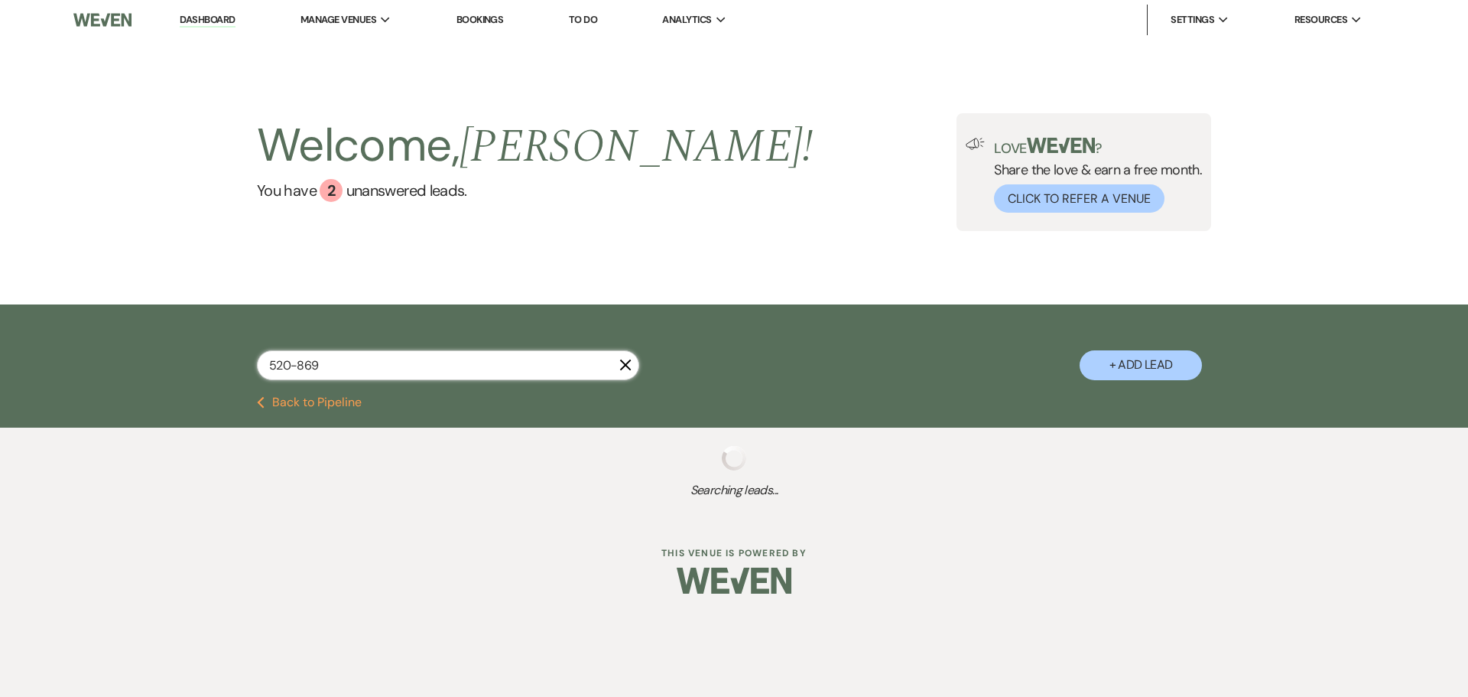
select select "8"
select select "6"
select select "8"
select select "10"
select select "8"
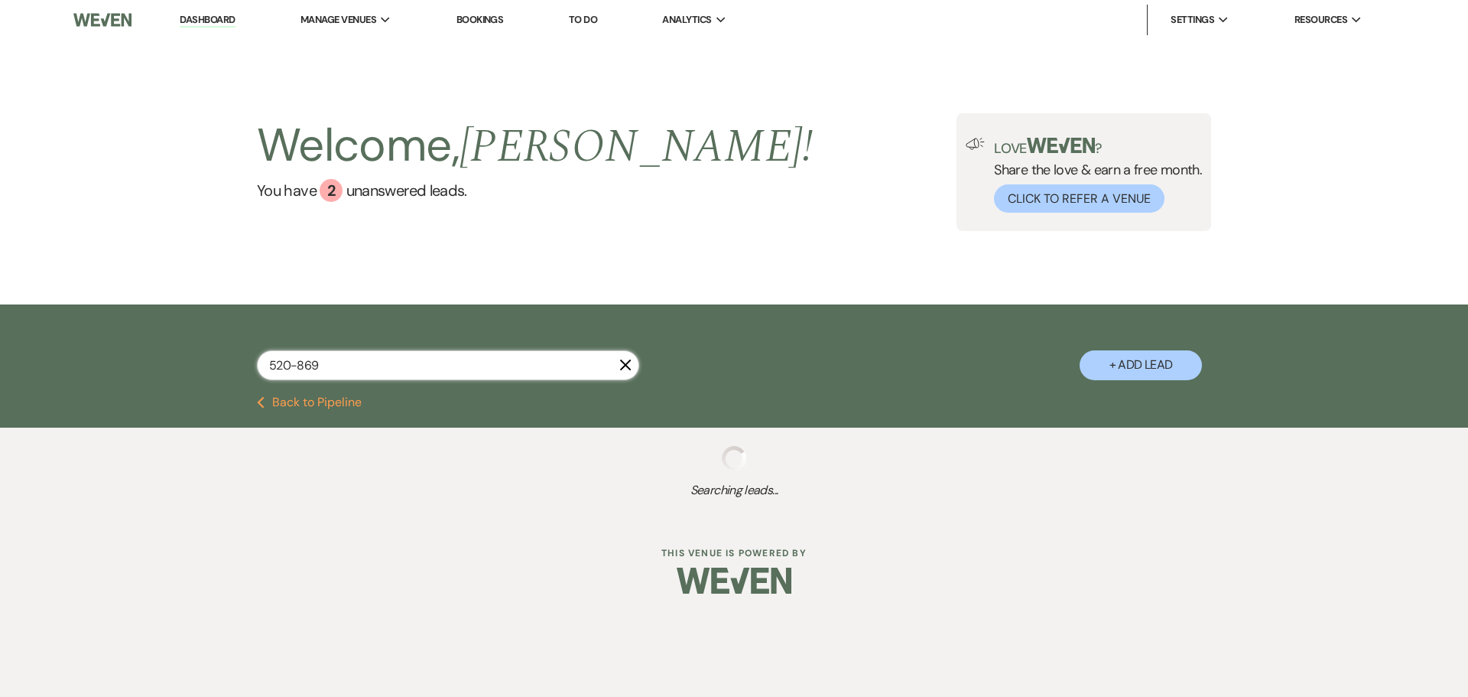
select select "5"
select select "8"
select select "5"
select select "8"
select select "5"
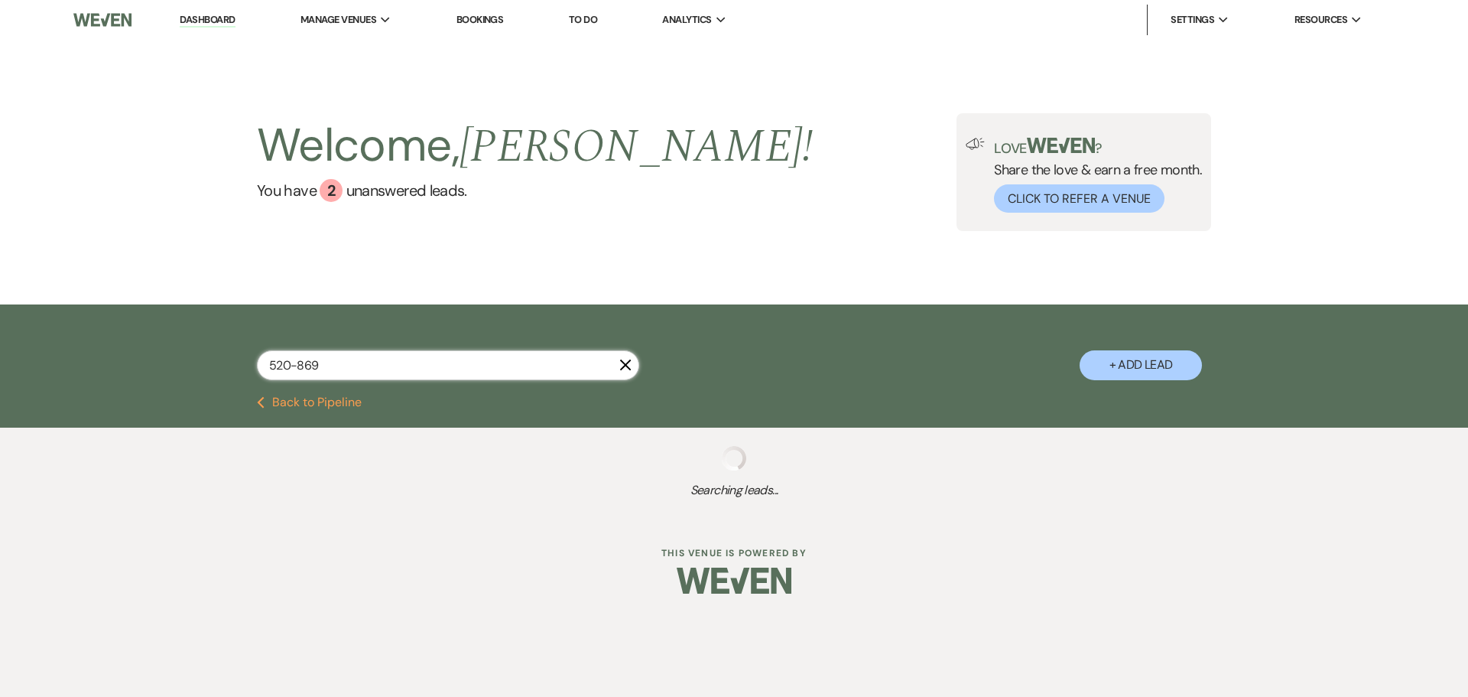
select select "8"
select select "5"
select select "8"
select select "5"
select select "8"
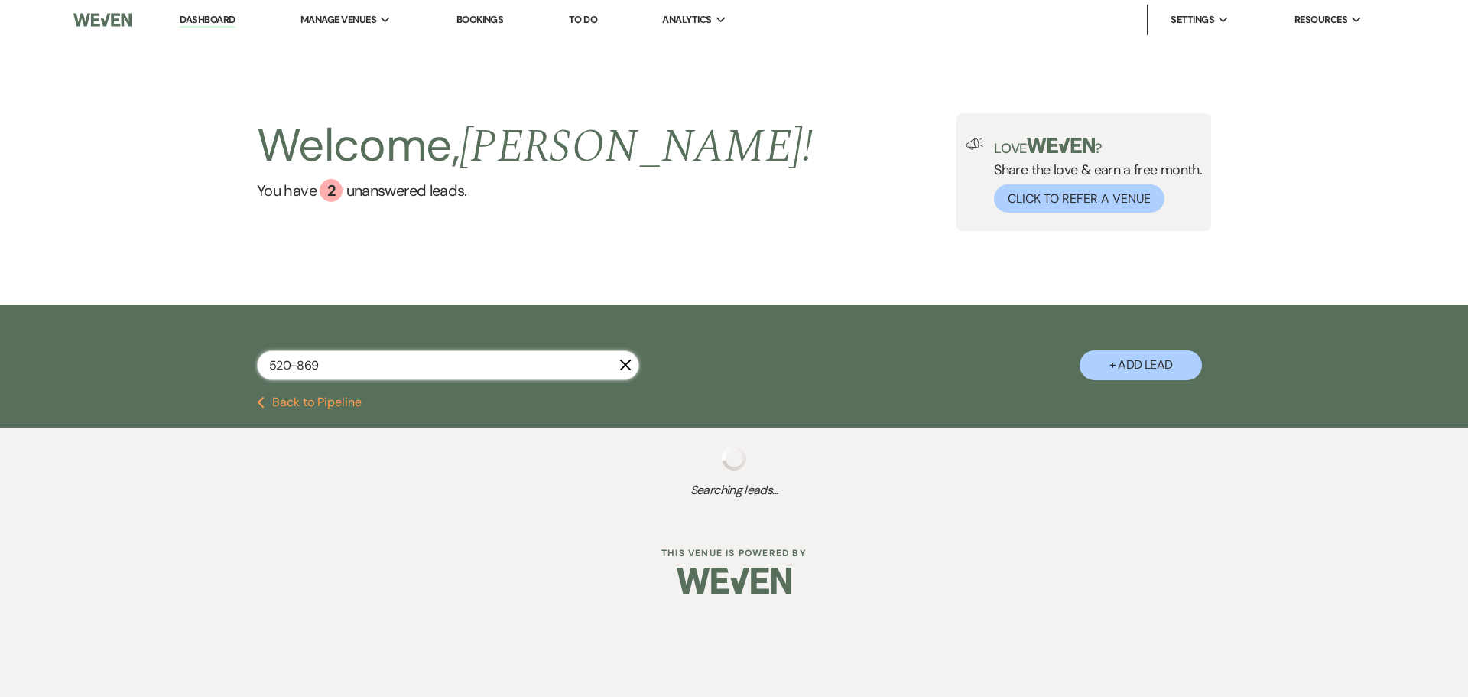
select select "5"
select select "8"
select select "5"
select select "8"
select select "5"
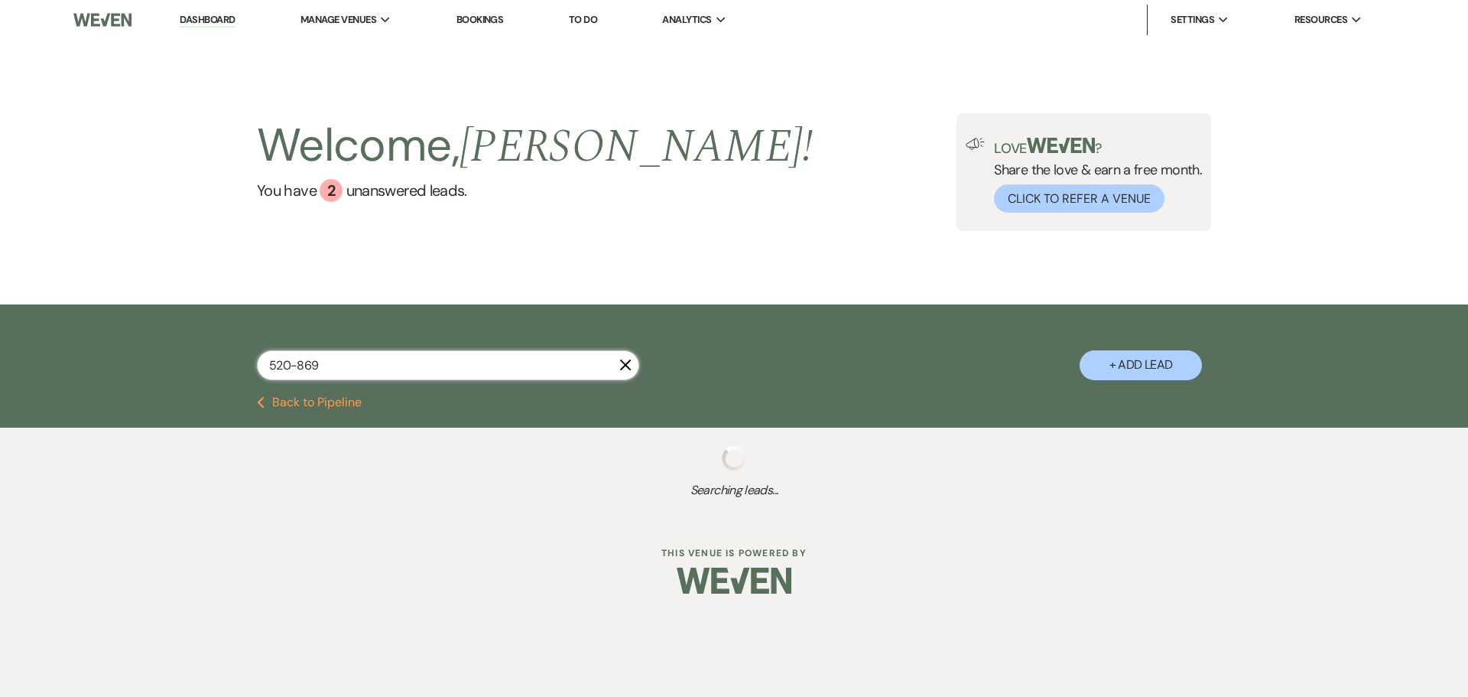
select select "8"
select select "5"
select select "8"
select select "5"
select select "8"
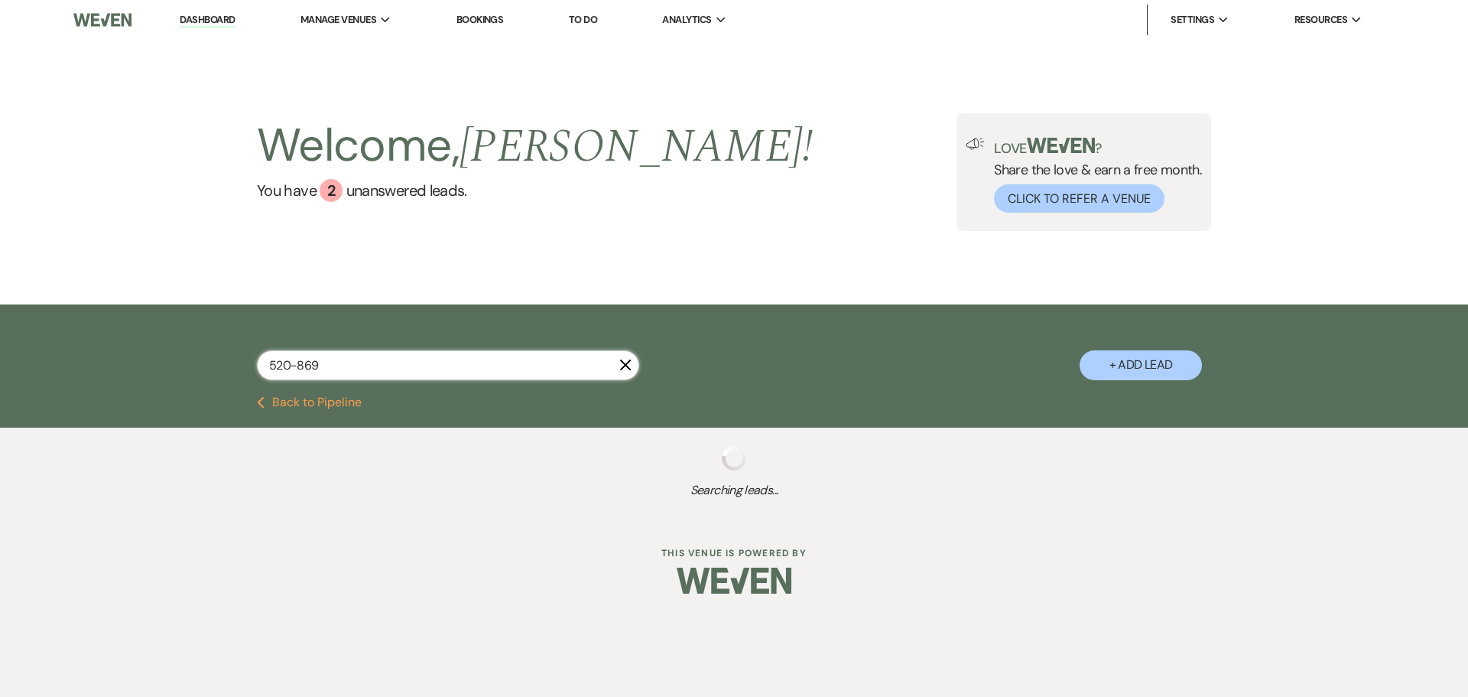
select select "5"
select select "8"
select select "10"
select select "8"
select select "5"
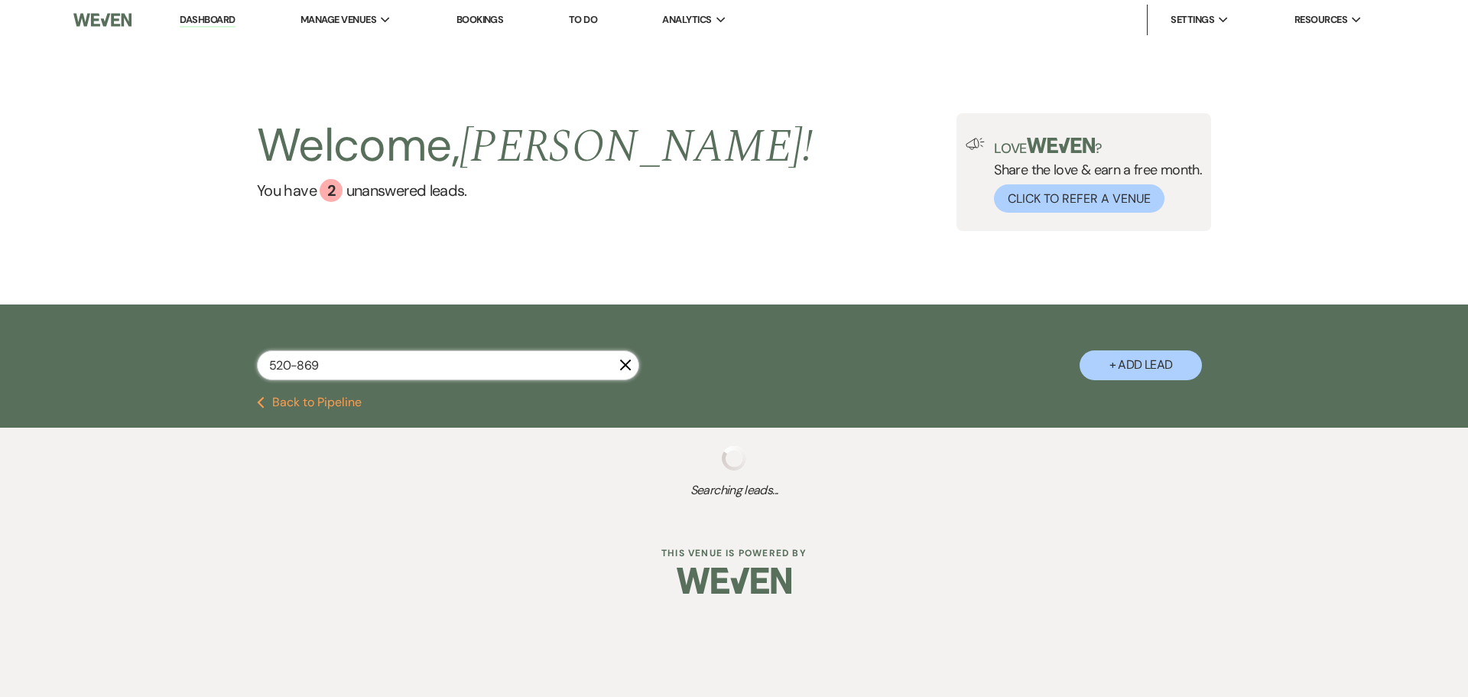
select select "8"
select select "5"
select select "8"
select select "7"
select select "8"
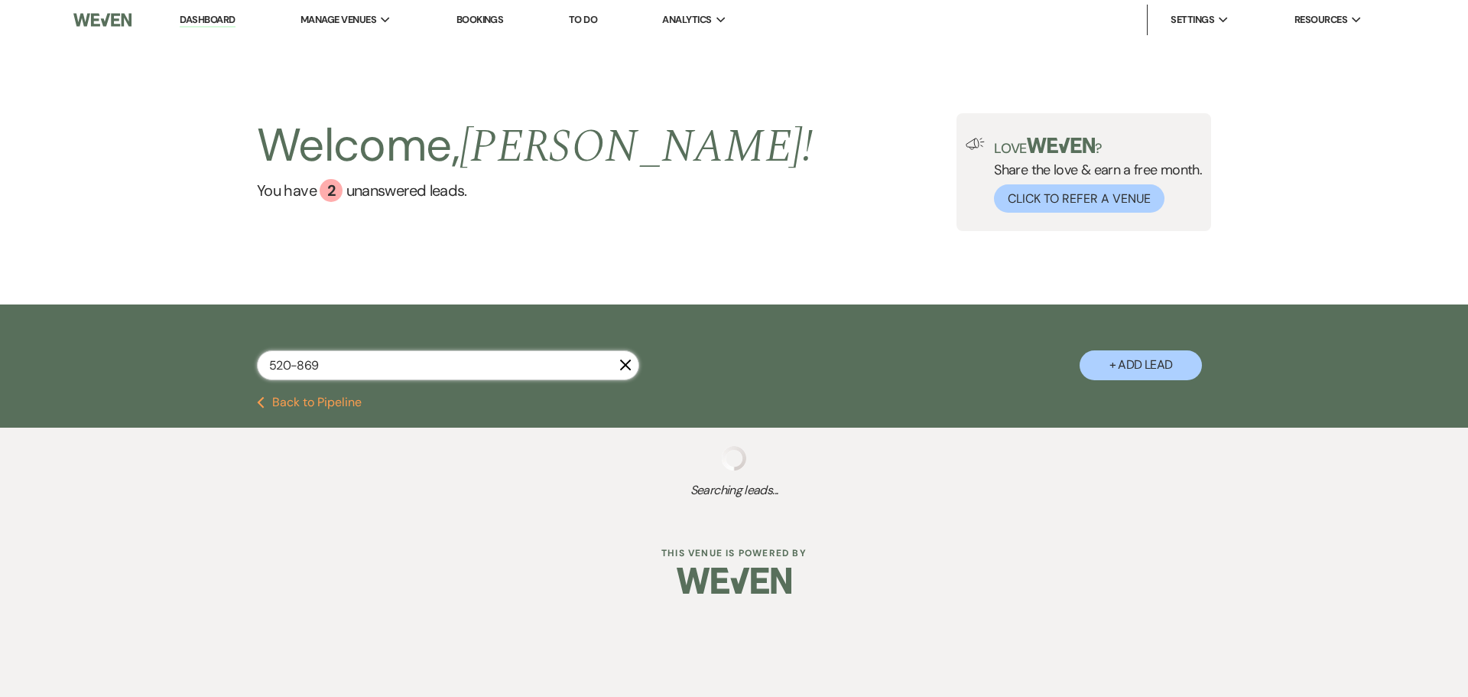
select select "5"
select select "8"
select select "4"
select select "8"
select select "6"
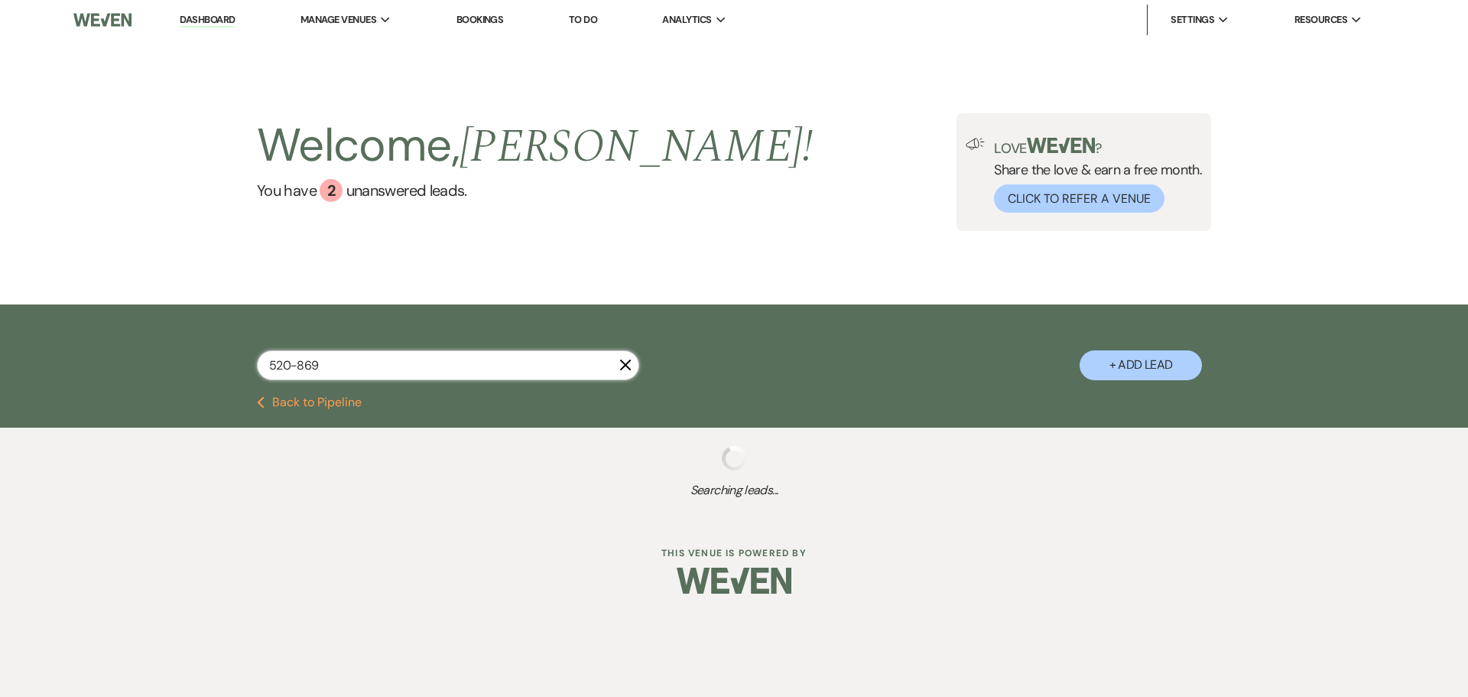
select select "8"
select select "6"
select select "8"
select select "5"
select select "8"
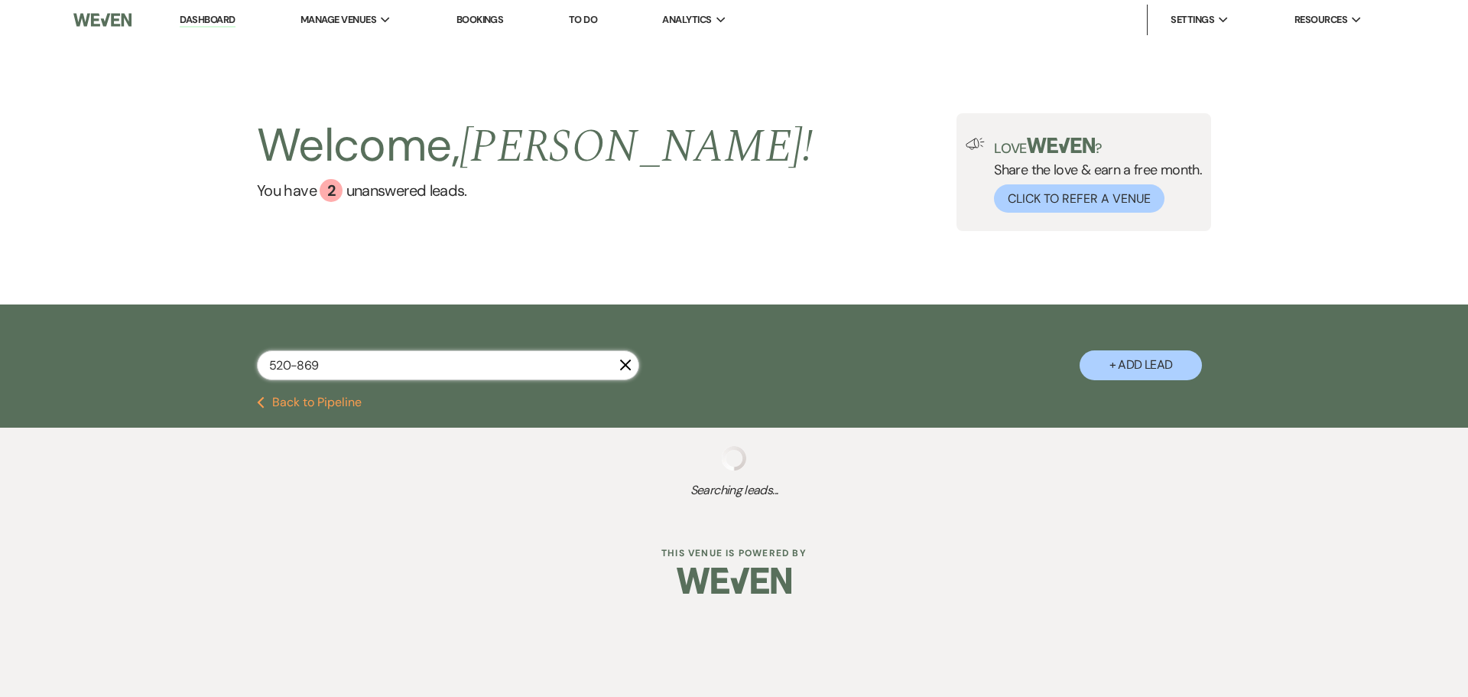
select select "7"
select select "8"
select select "5"
select select "8"
select select "2"
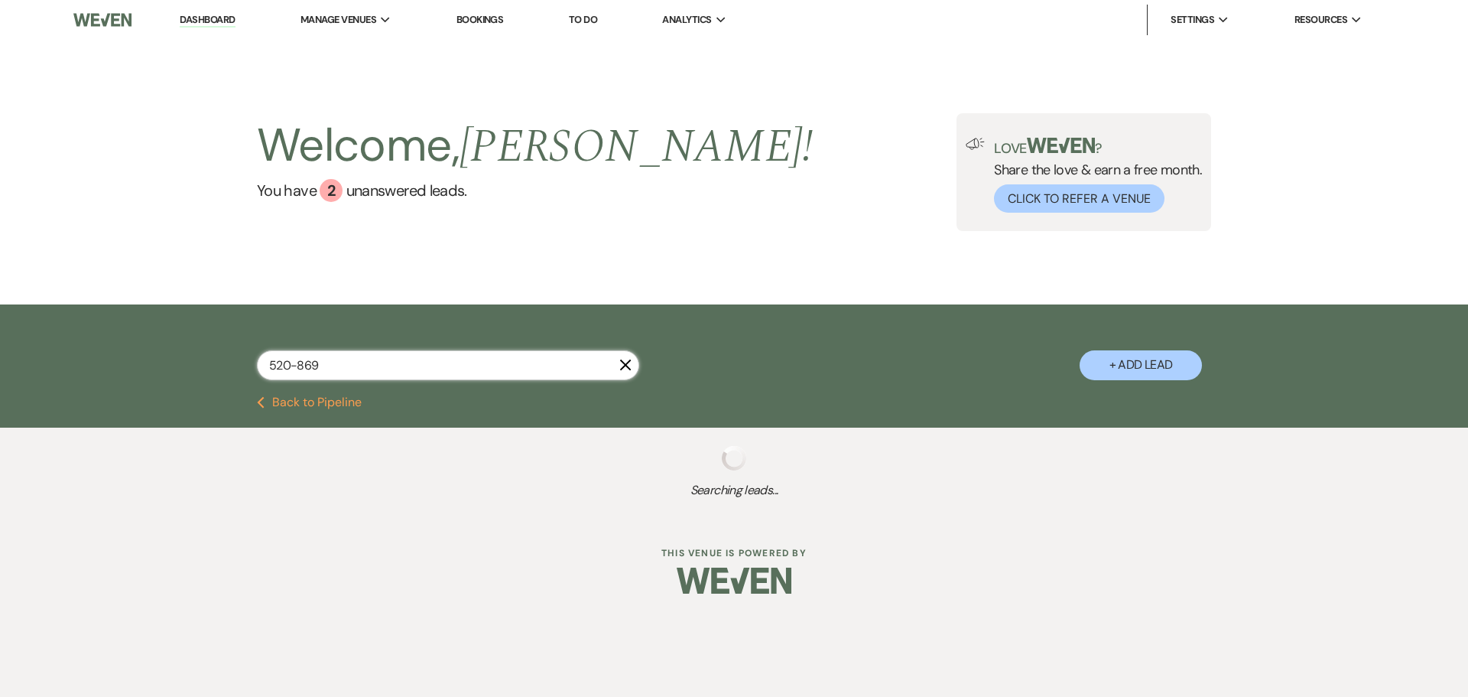
select select "8"
select select "5"
select select "8"
select select "5"
select select "8"
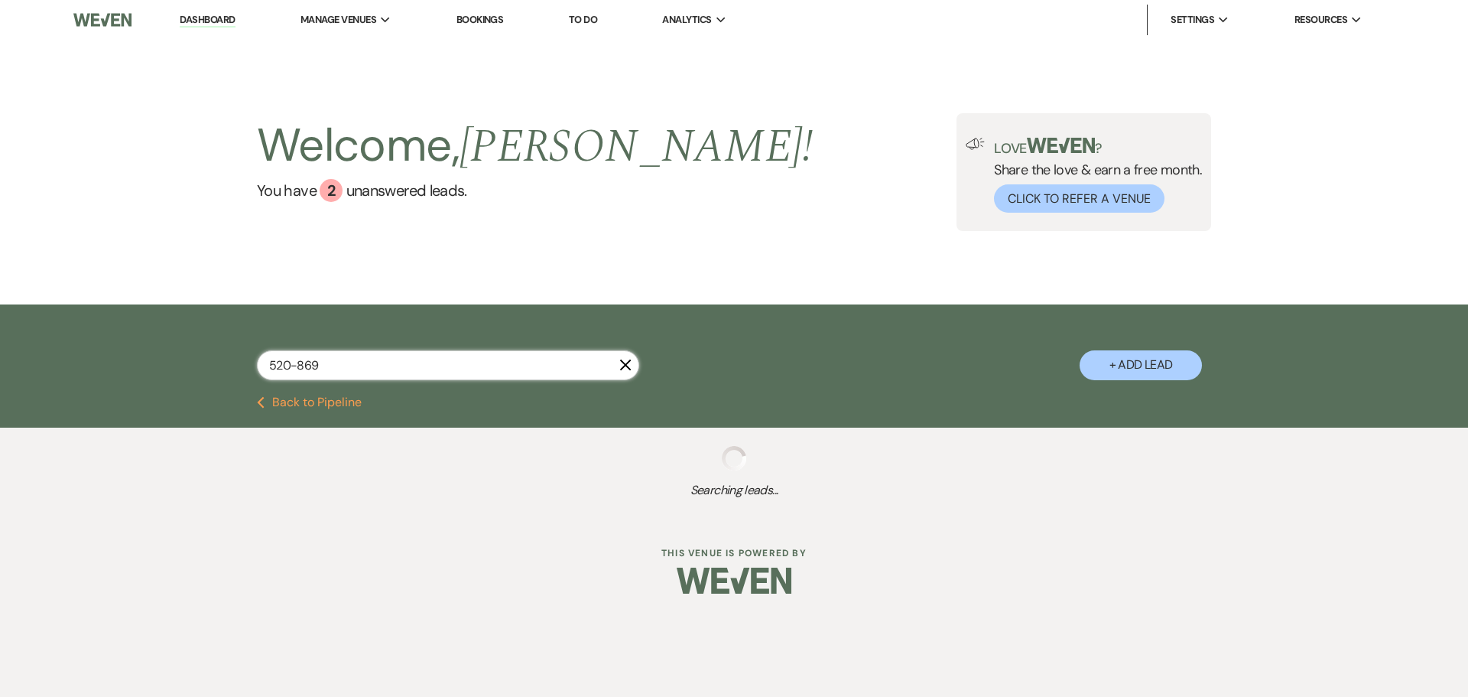
select select "5"
select select "8"
select select "1"
select select "8"
select select "4"
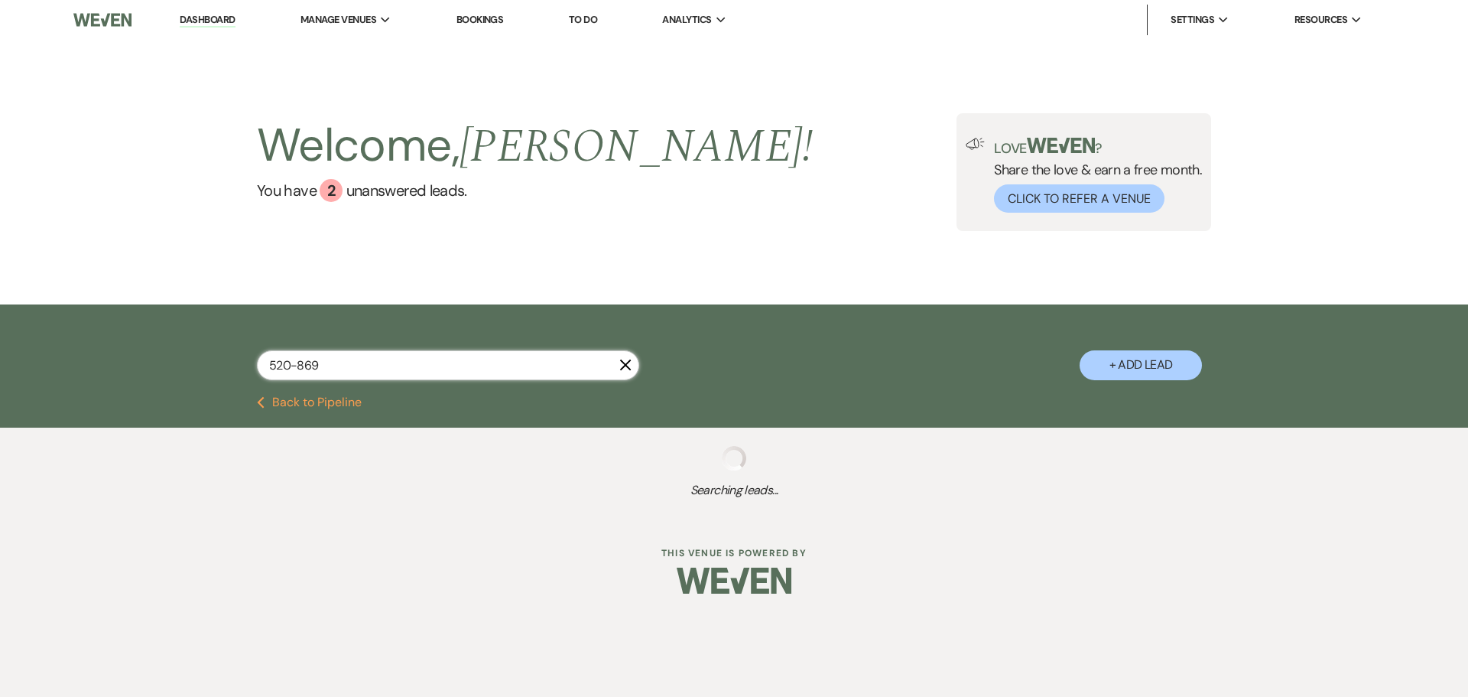
select select "8"
select select "7"
select select "8"
select select "5"
select select "8"
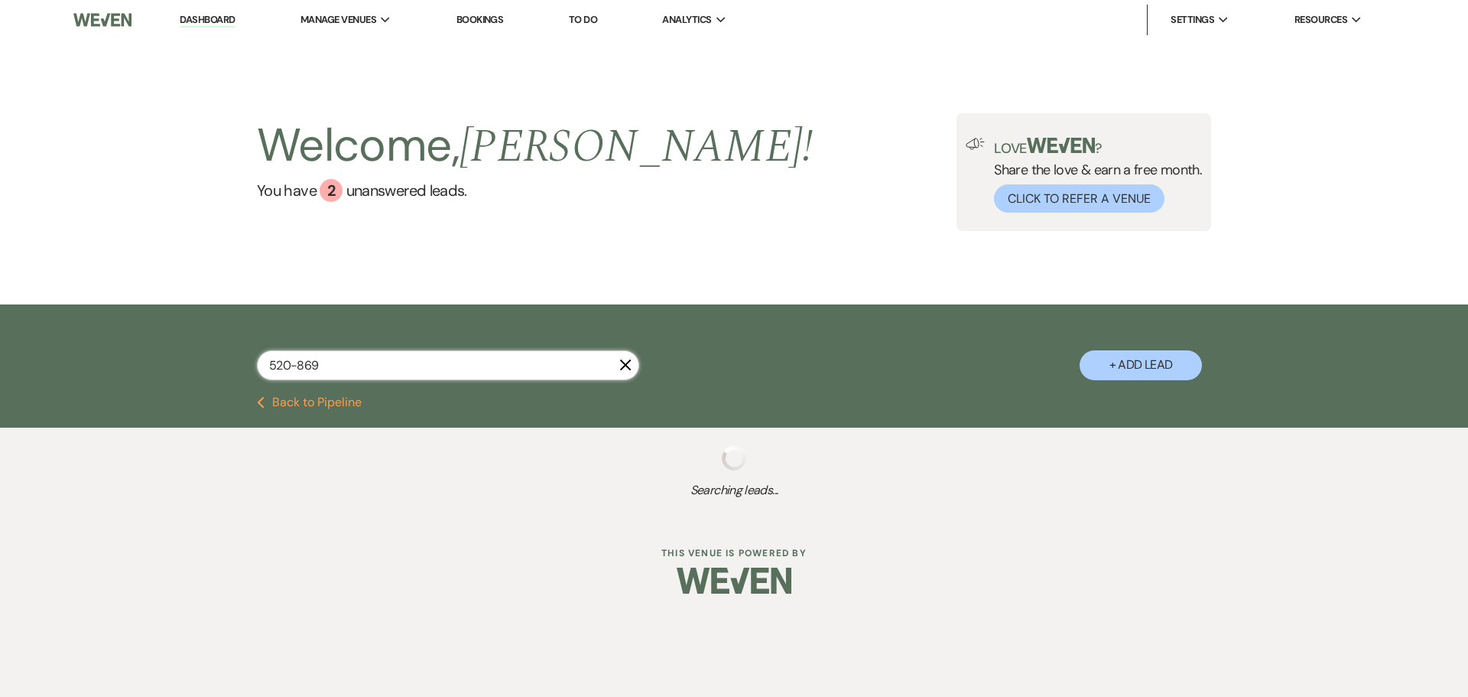
select select "3"
select select "8"
select select "11"
select select "8"
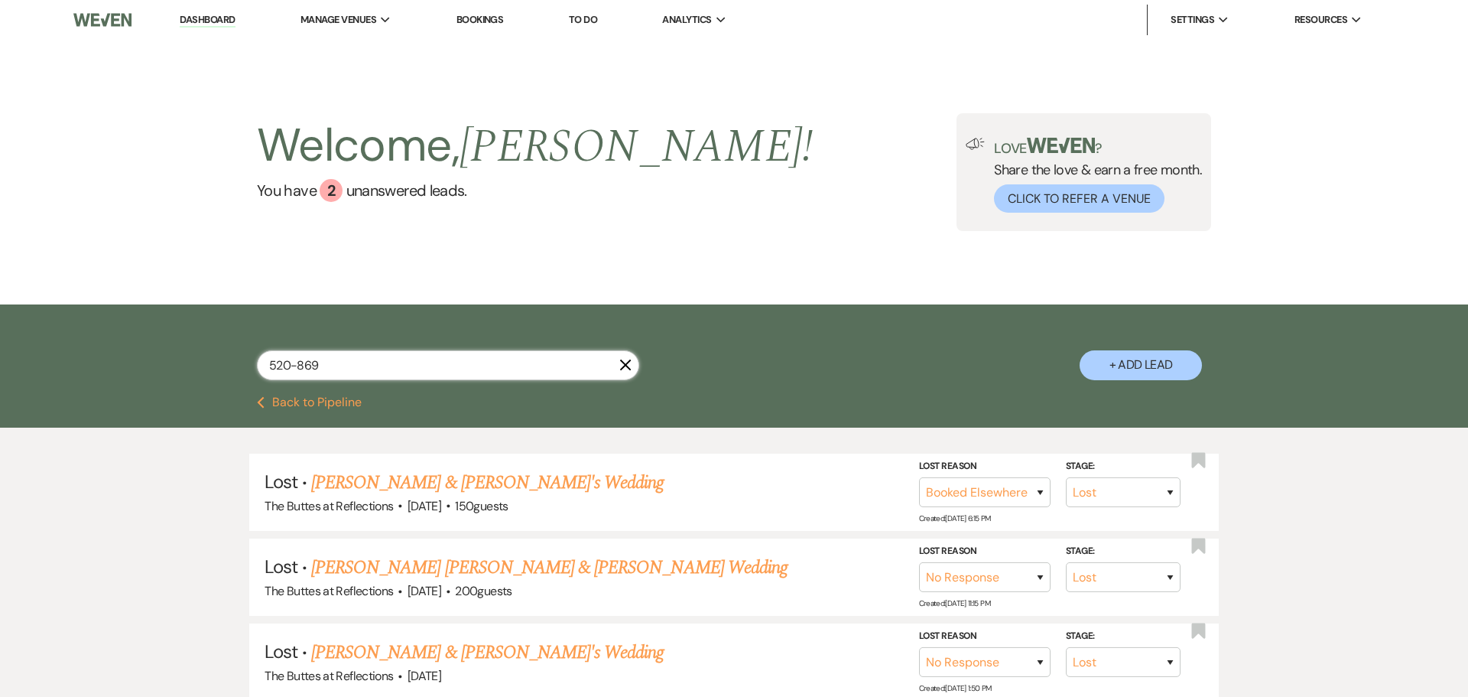
type input "520-869-"
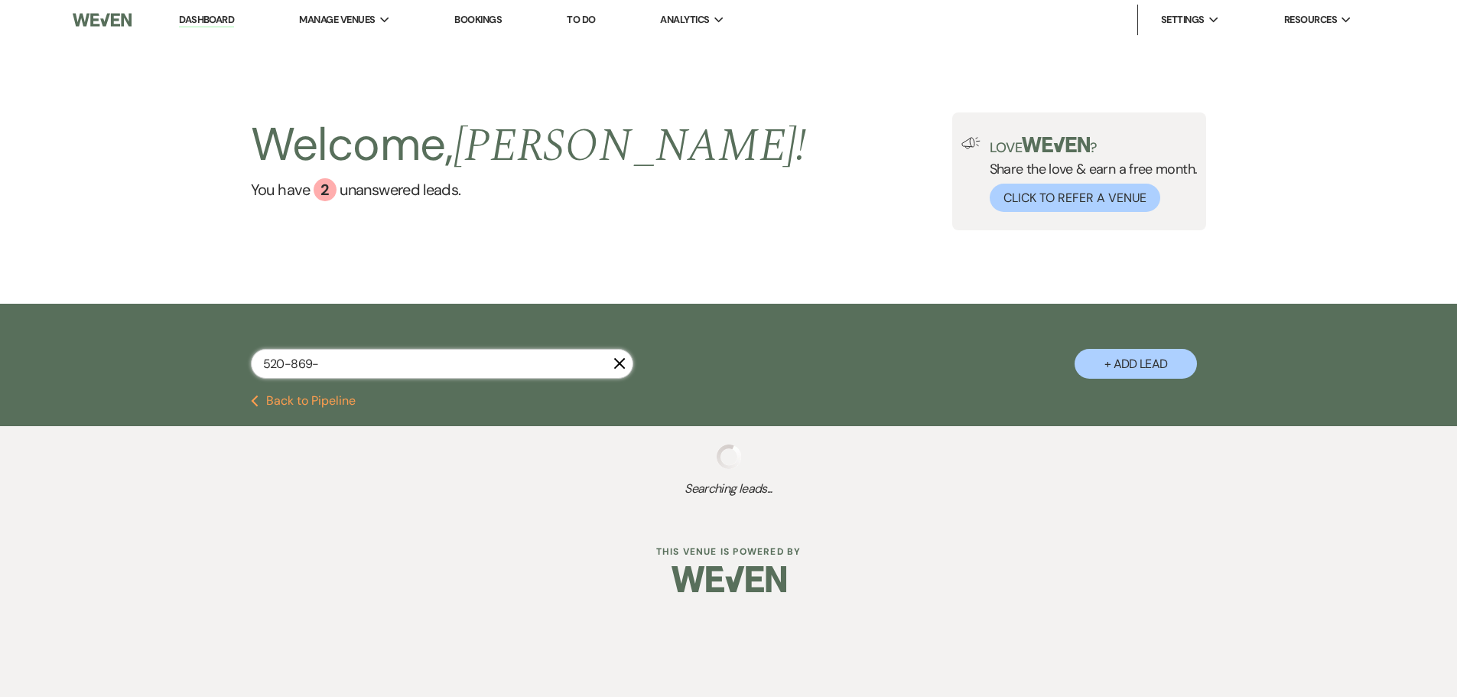
select select "8"
select select "5"
select select "8"
select select "5"
select select "8"
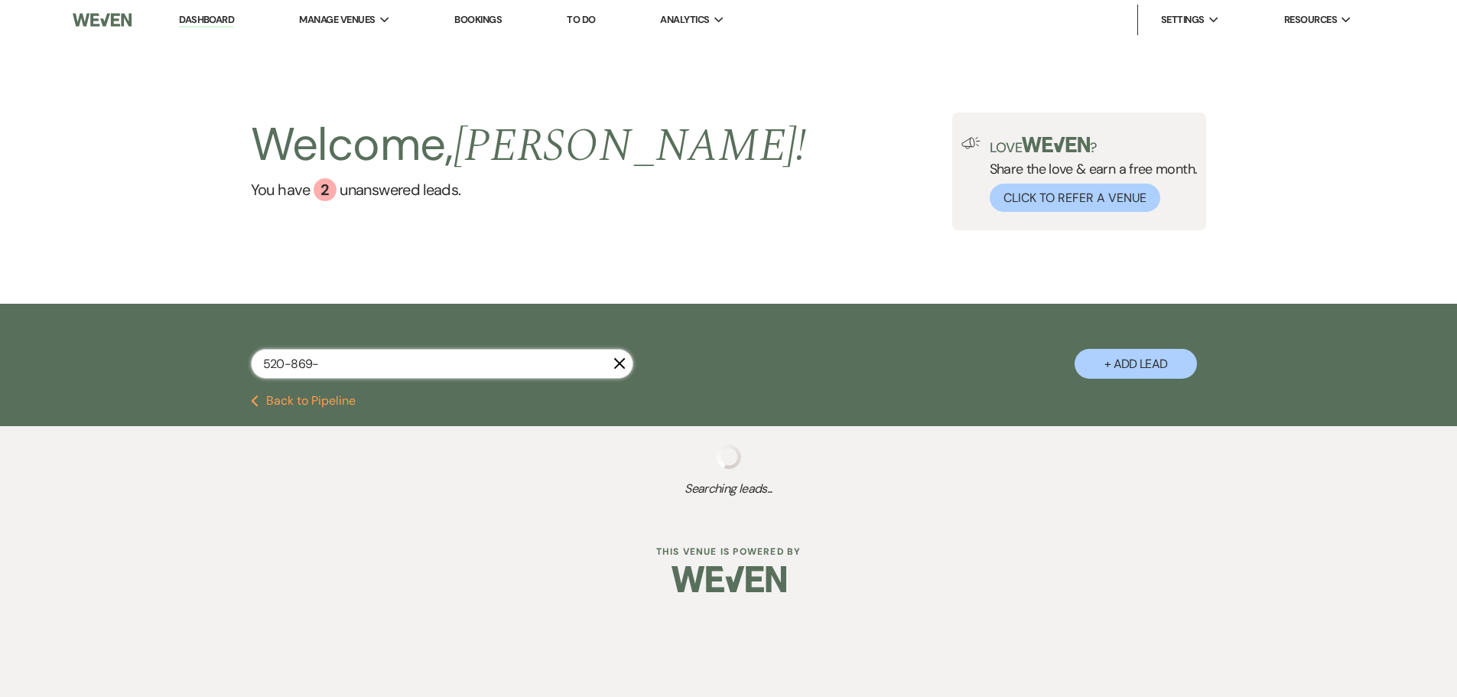
select select "5"
select select "8"
select select "6"
select select "8"
select select "5"
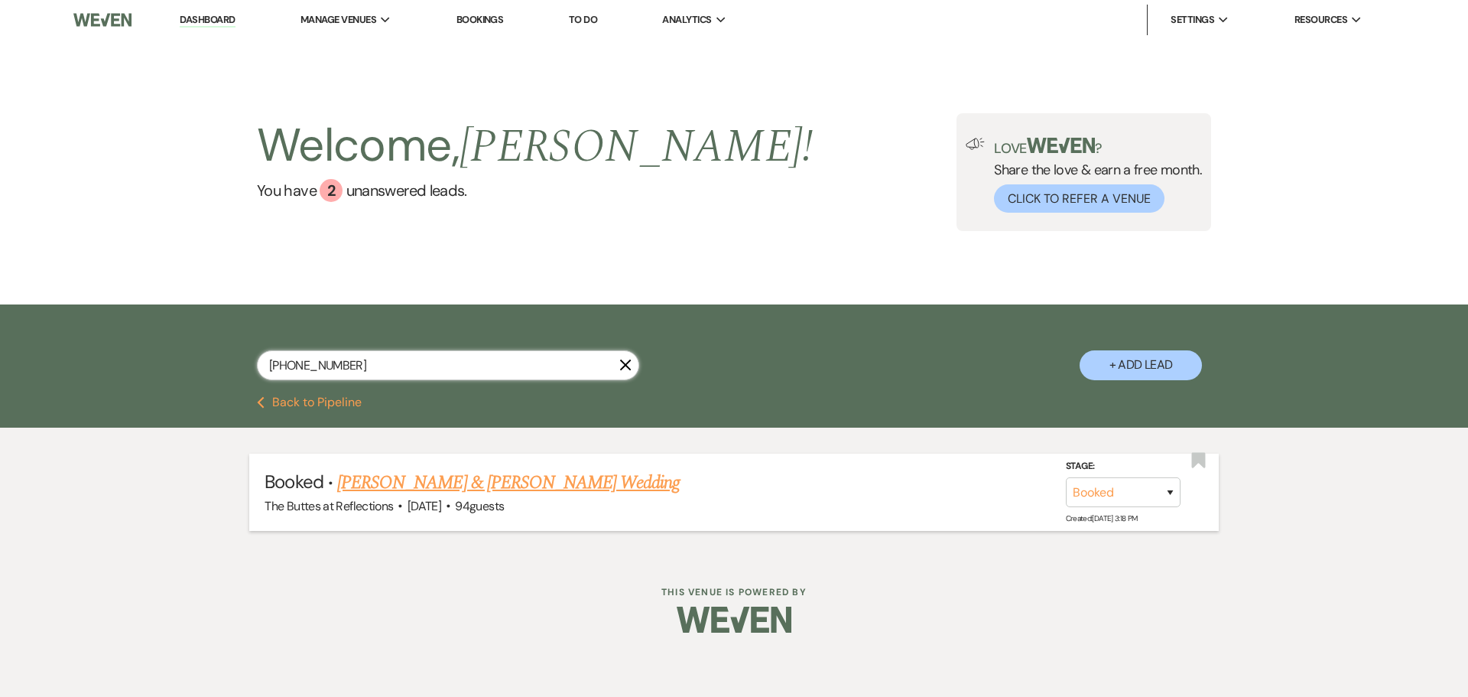
type input "520-869-6034"
click at [414, 479] on link "[PERSON_NAME] & [PERSON_NAME] Wedding" at bounding box center [508, 483] width 343 height 28
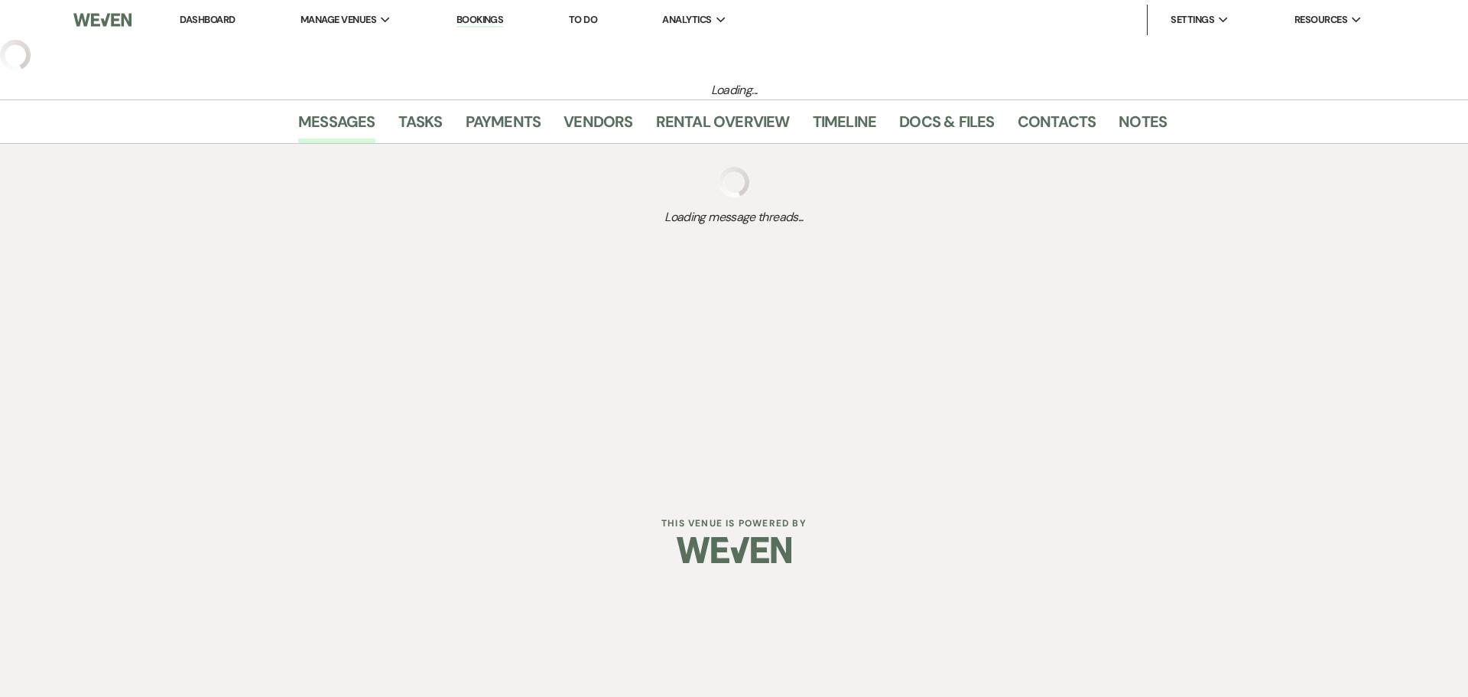
click at [414, 479] on div "Dashboard Manage Venues Expand The Buttes at Reflections Bookings To Do Analyti…" at bounding box center [734, 244] width 1468 height 488
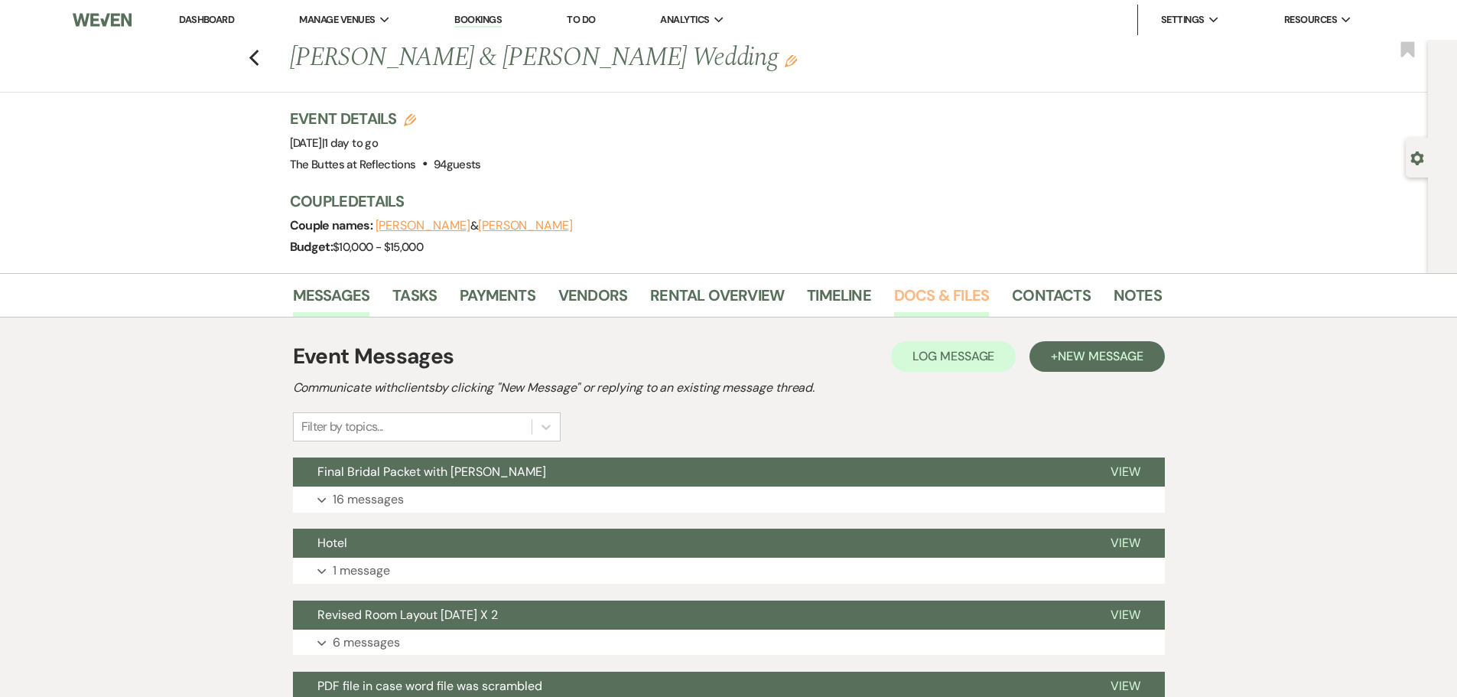
click at [929, 294] on link "Docs & Files" at bounding box center [941, 300] width 95 height 34
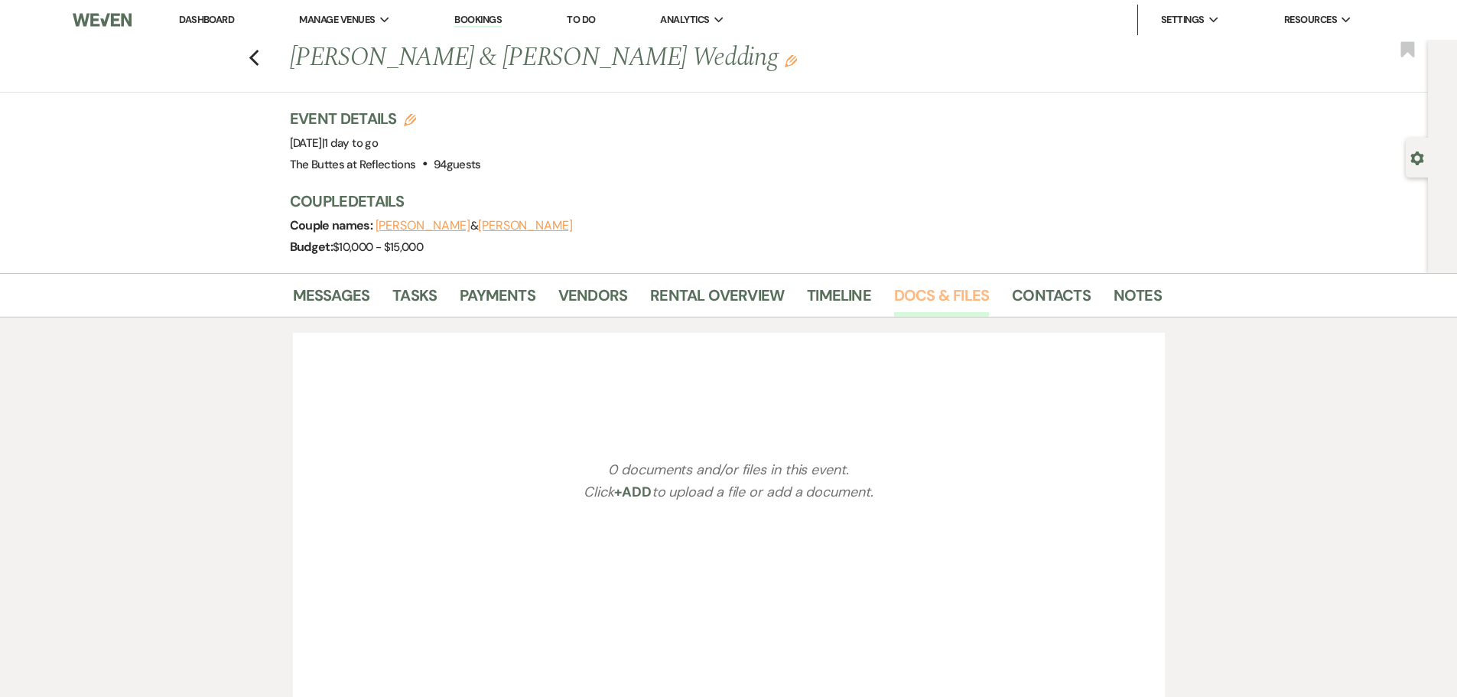
click at [929, 291] on link "Docs & Files" at bounding box center [941, 300] width 95 height 34
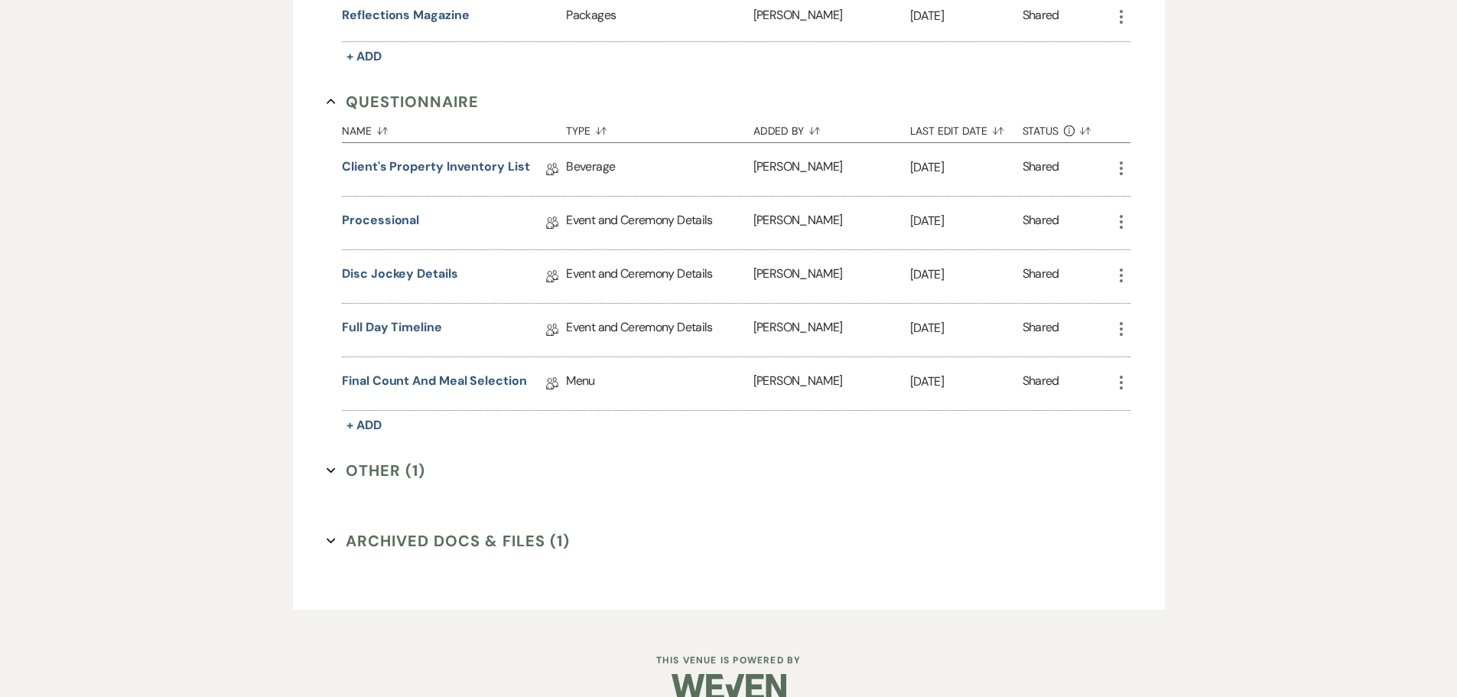
scroll to position [1221, 0]
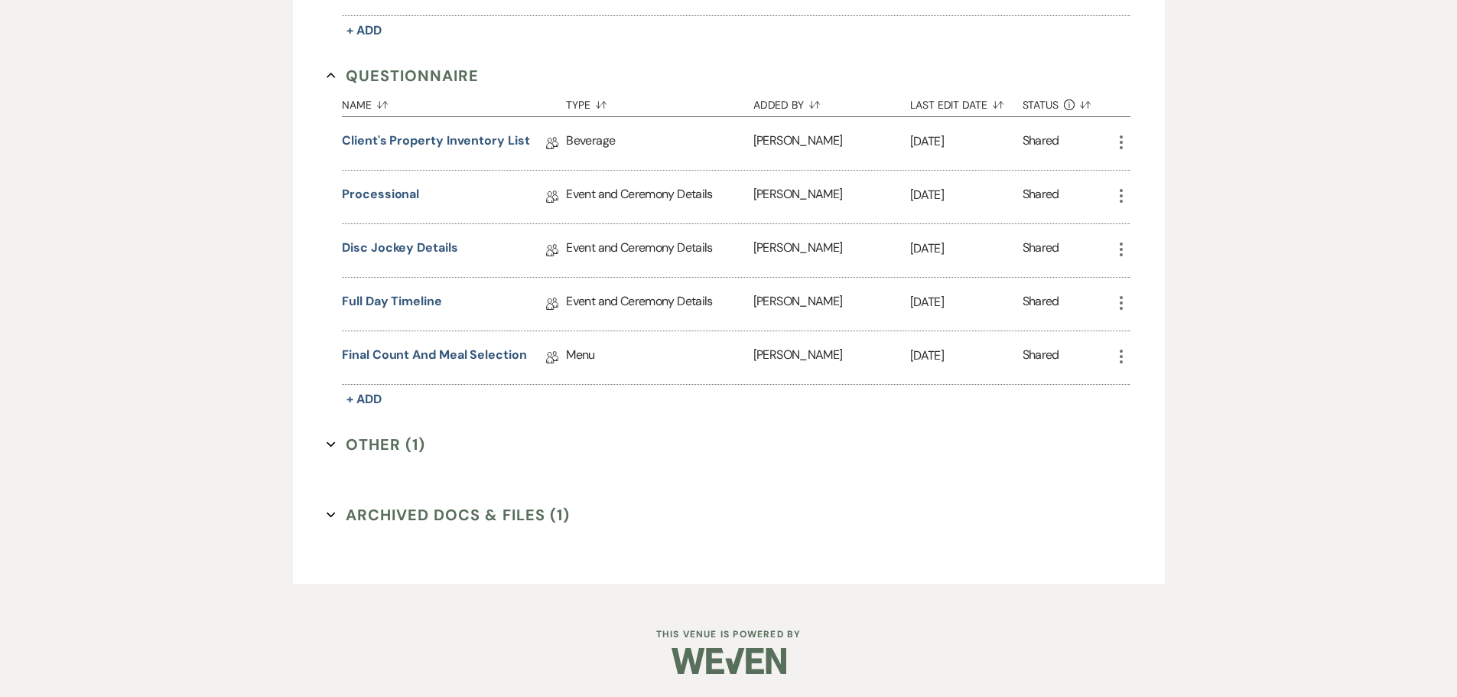
click at [389, 444] on button "Other (1) Expand" at bounding box center [375, 444] width 99 height 23
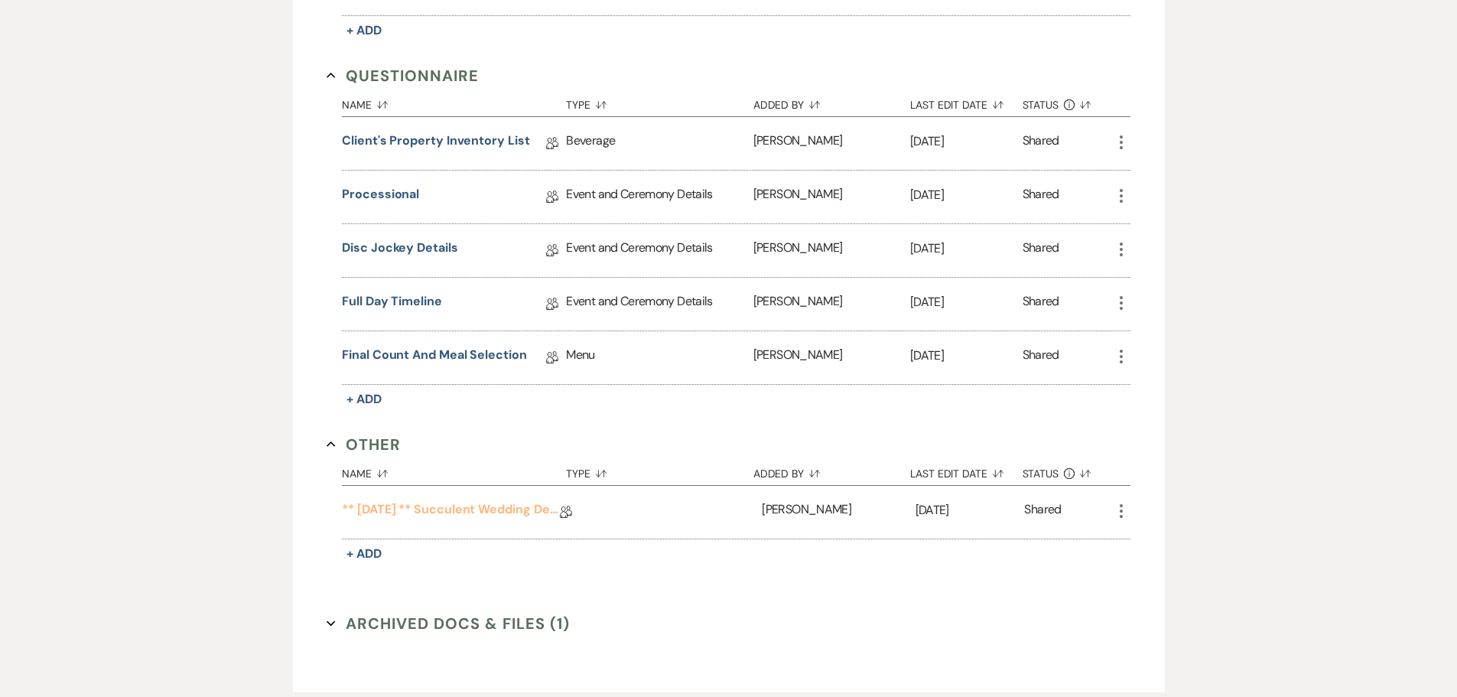
click at [470, 506] on link "** 01.30.2025 ** Succulent Wedding Details" at bounding box center [451, 512] width 218 height 24
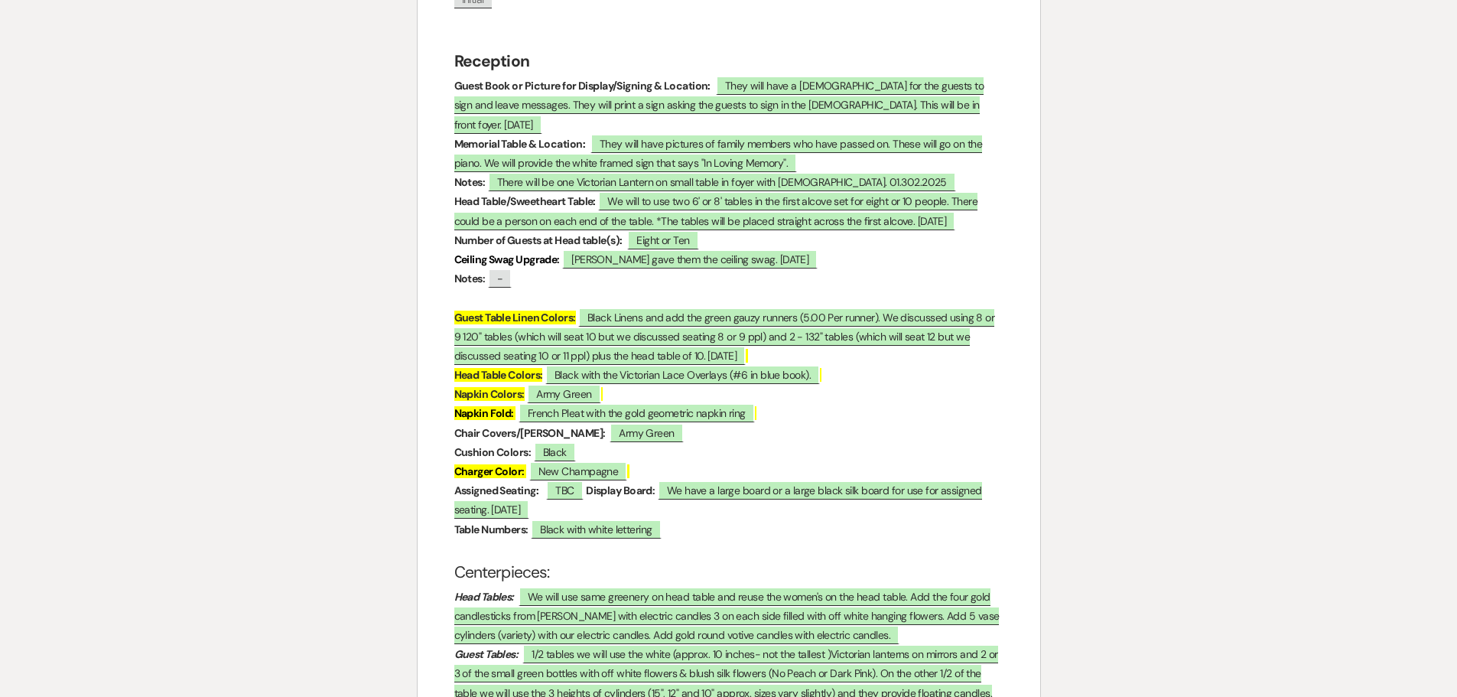
scroll to position [2078, 0]
